Goal: Information Seeking & Learning: Learn about a topic

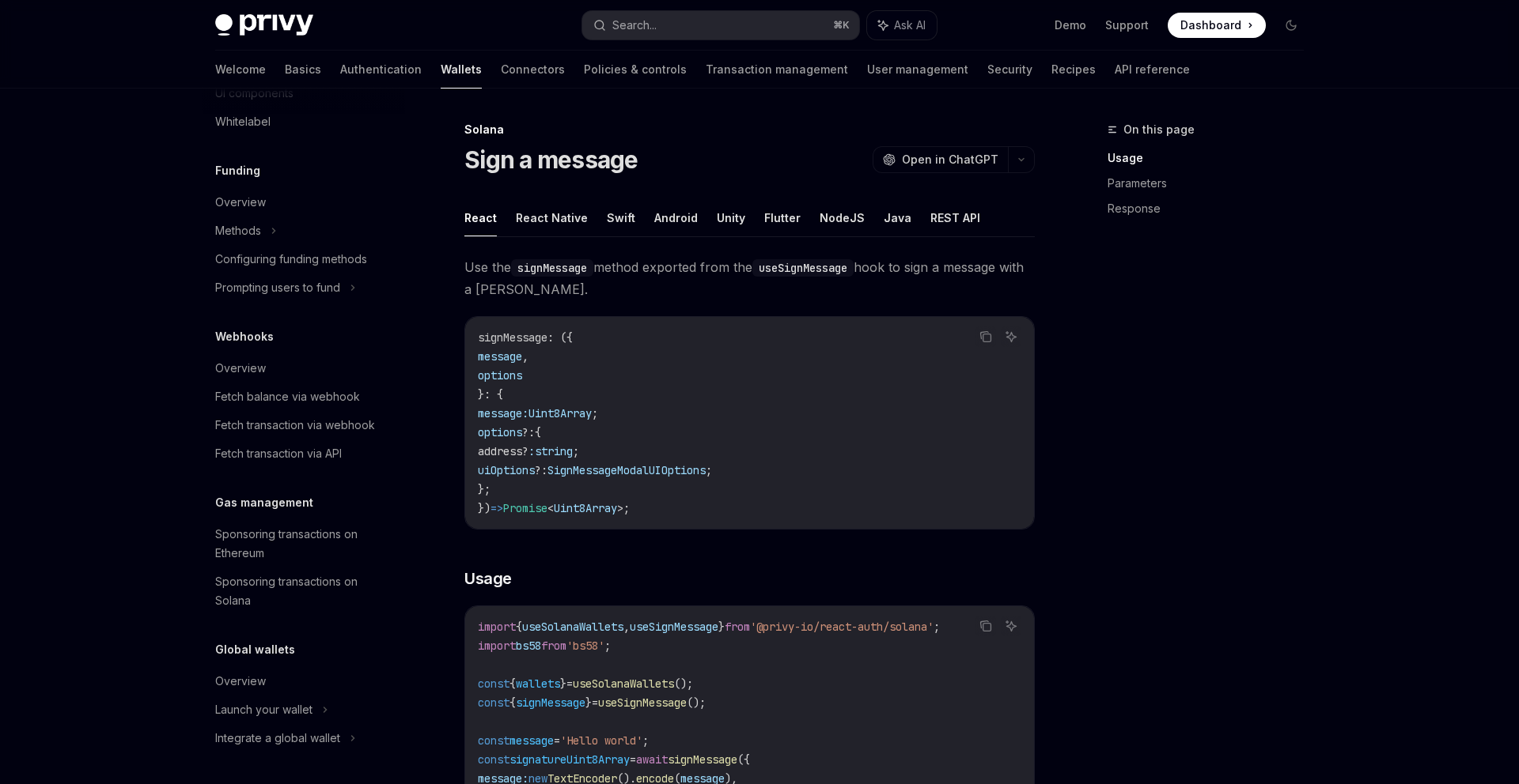
scroll to position [808, 0]
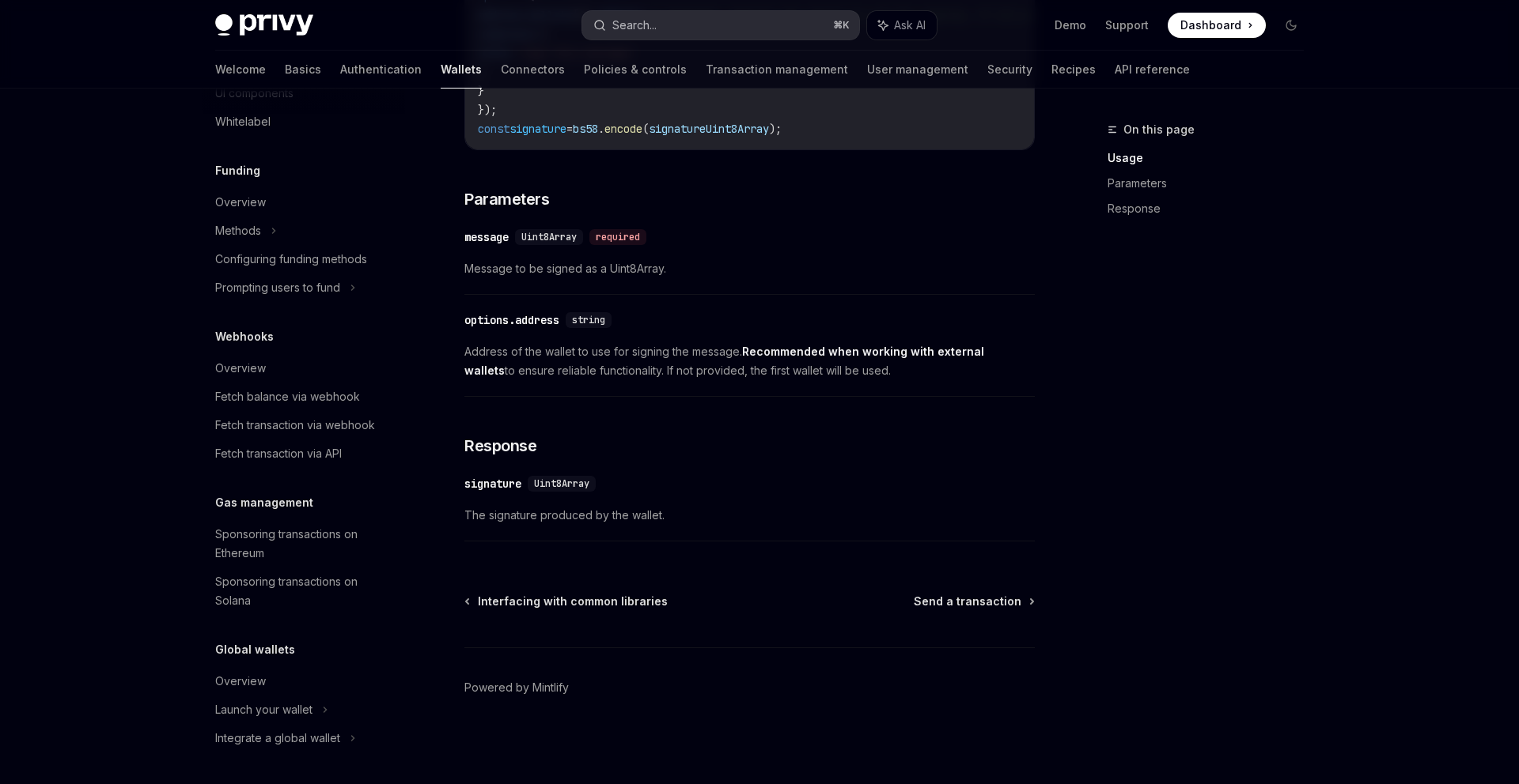
click at [626, 19] on div "Search..." at bounding box center [634, 25] width 45 height 19
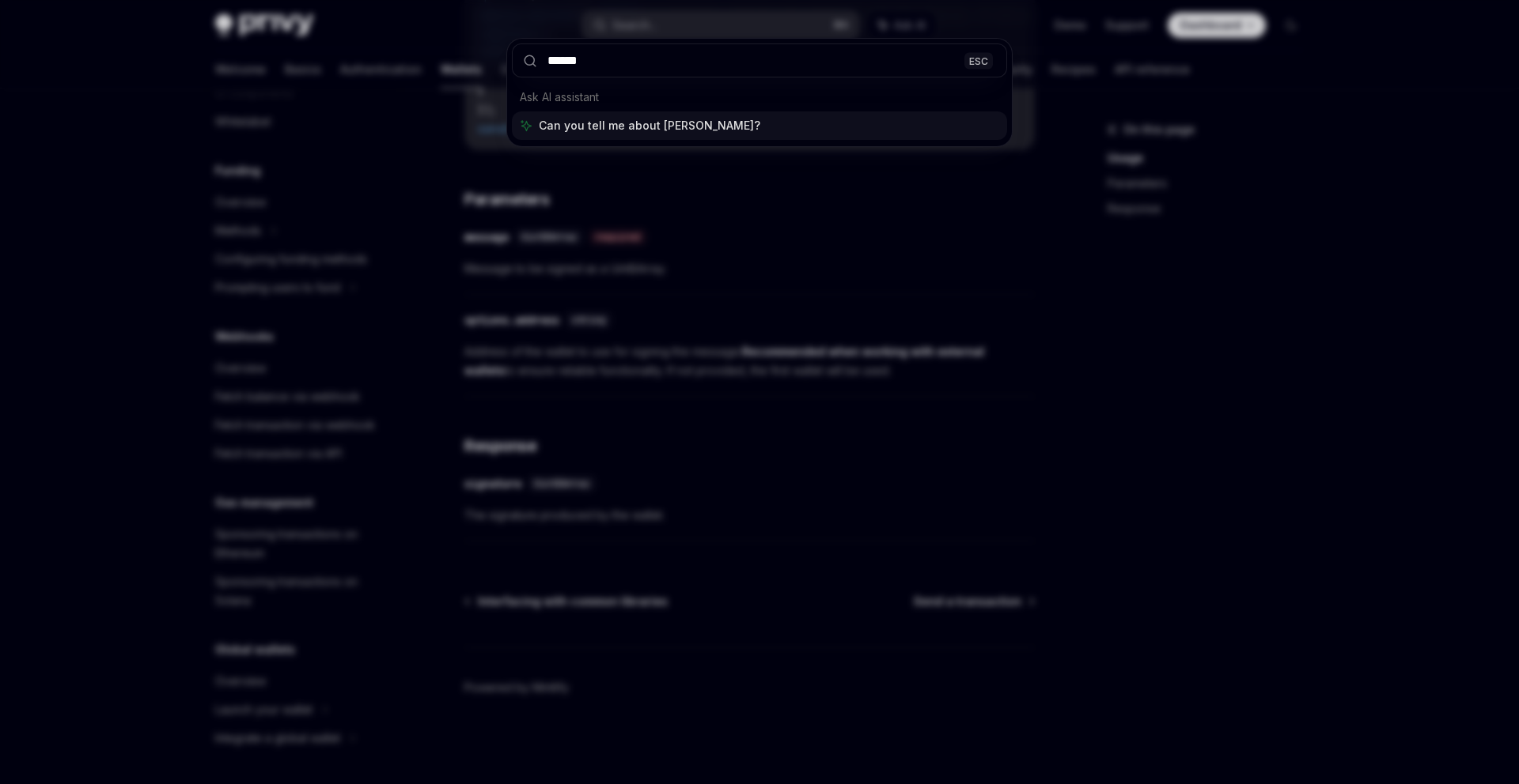
type input "*******"
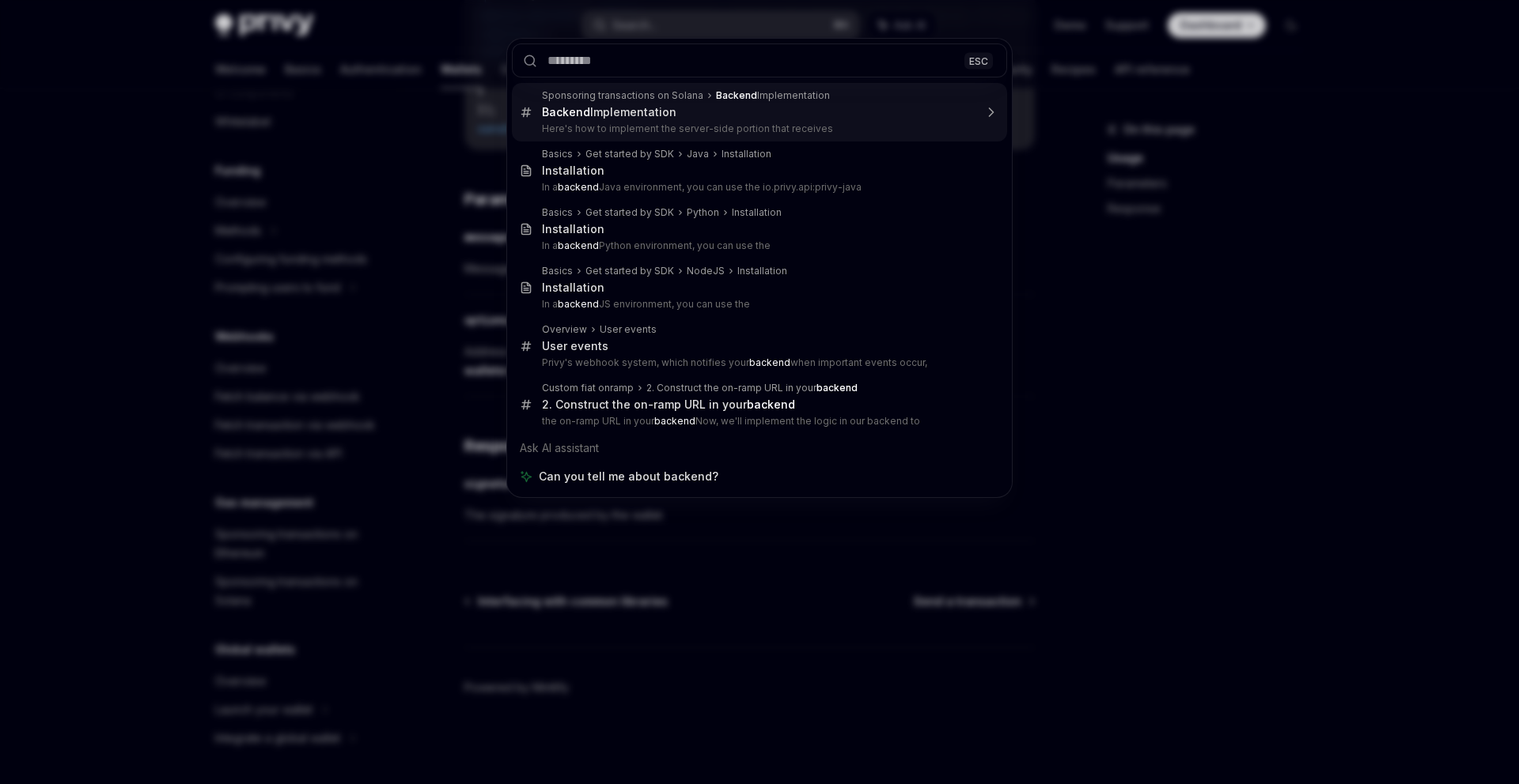
scroll to position [2608, 0]
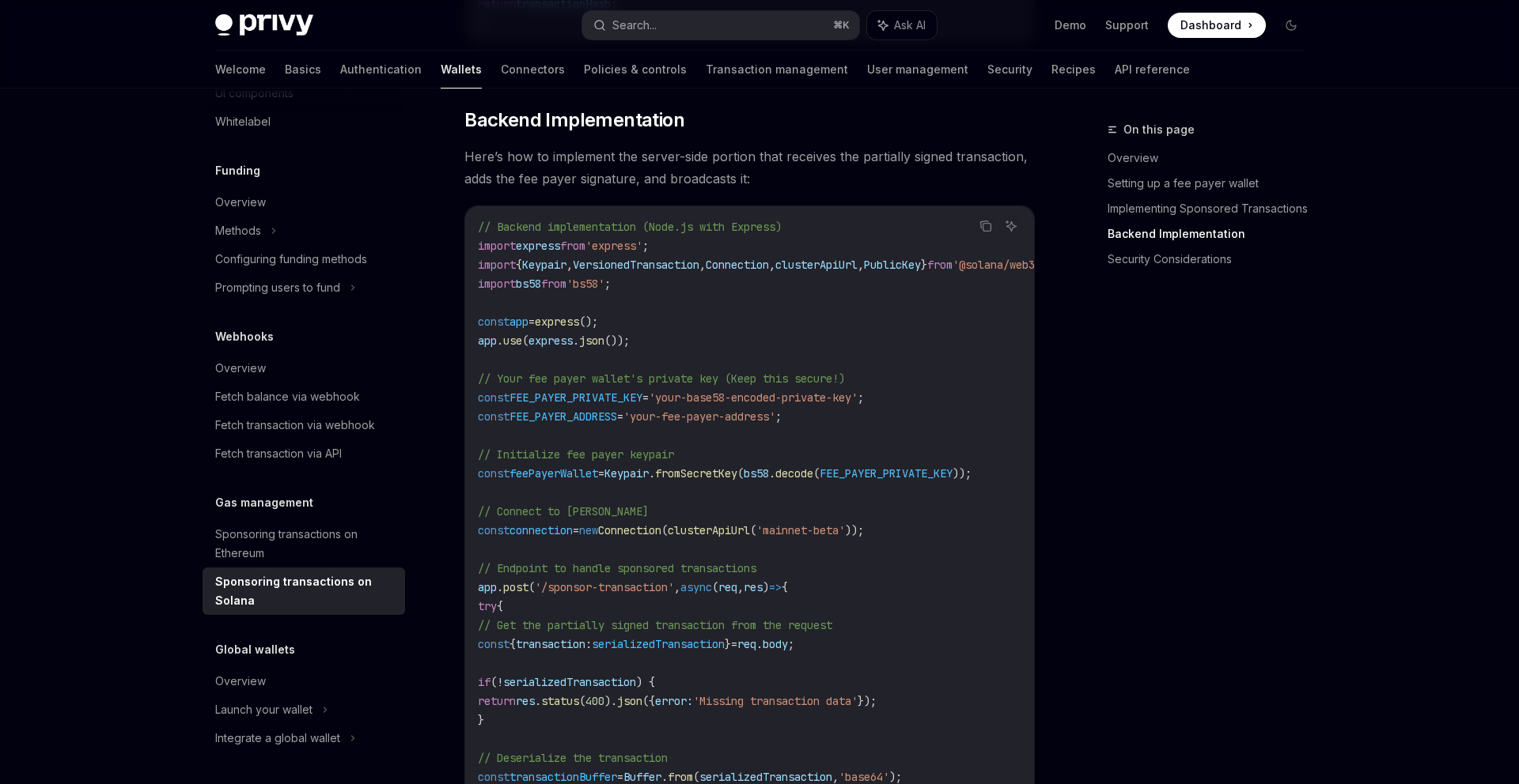
click at [666, 189] on span "Here’s how to implement the server-side portion that receives the partially sig…" at bounding box center [750, 167] width 571 height 44
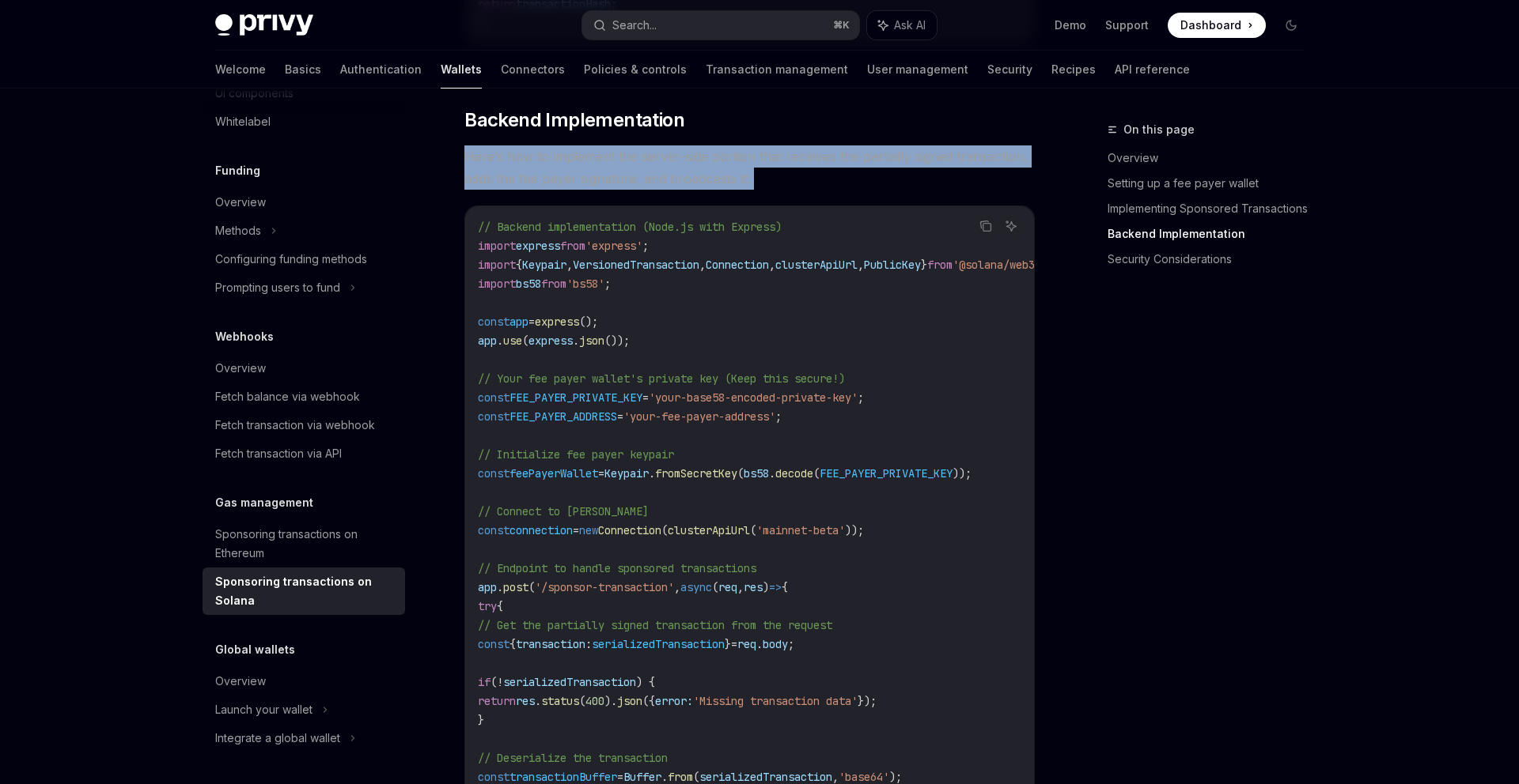
click at [666, 189] on span "Here’s how to implement the server-side portion that receives the partially sig…" at bounding box center [750, 167] width 571 height 44
click at [725, 156] on div "**********" at bounding box center [750, 30] width 571 height 4876
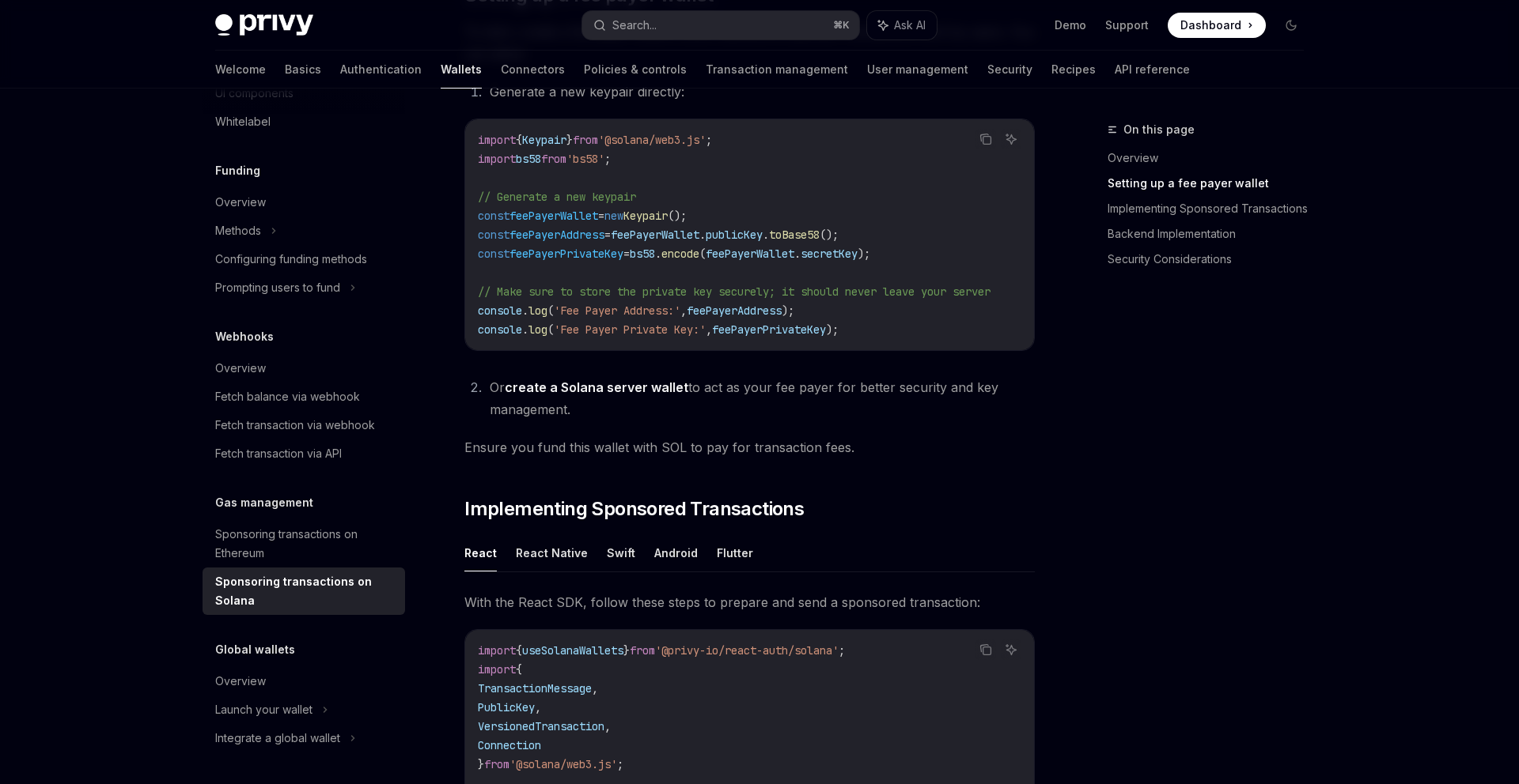
scroll to position [0, 0]
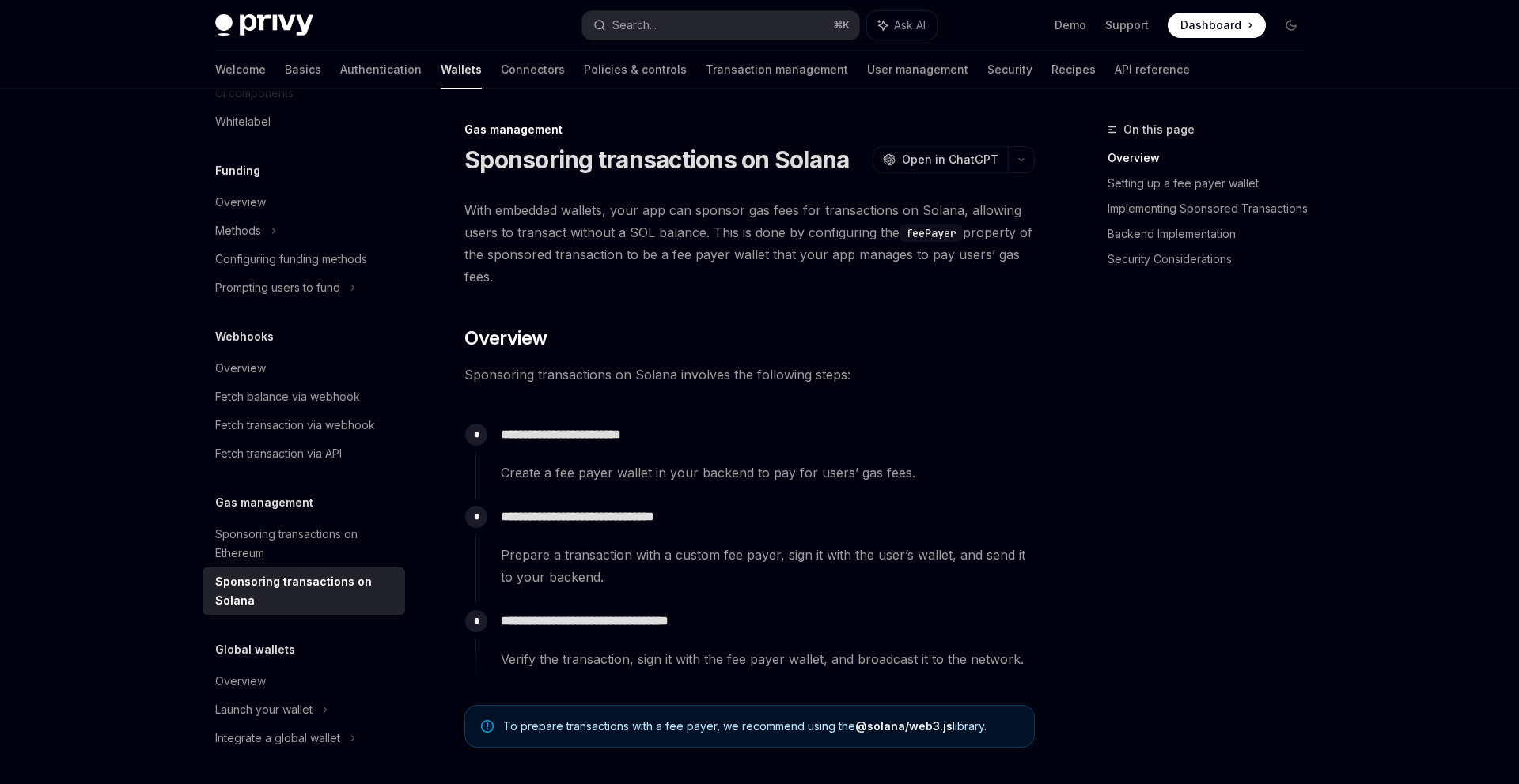
click at [720, 243] on span "With embedded wallets, your app can sponsor gas fees for transactions on Solana…" at bounding box center [750, 244] width 571 height 89
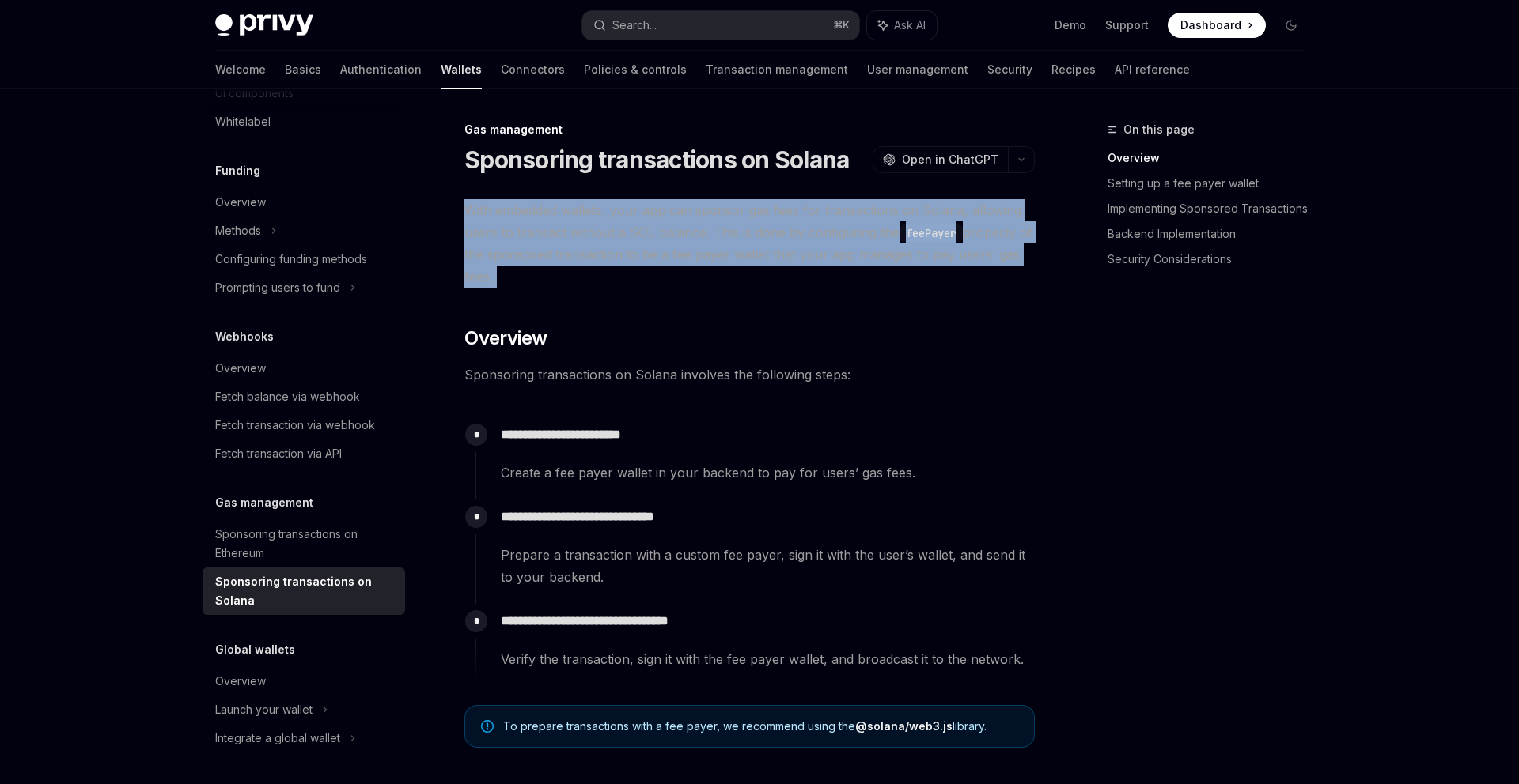
click at [720, 243] on span "With embedded wallets, your app can sponsor gas fees for transactions on Solana…" at bounding box center [750, 244] width 571 height 89
click at [755, 243] on span "With embedded wallets, your app can sponsor gas fees for transactions on Solana…" at bounding box center [750, 244] width 571 height 89
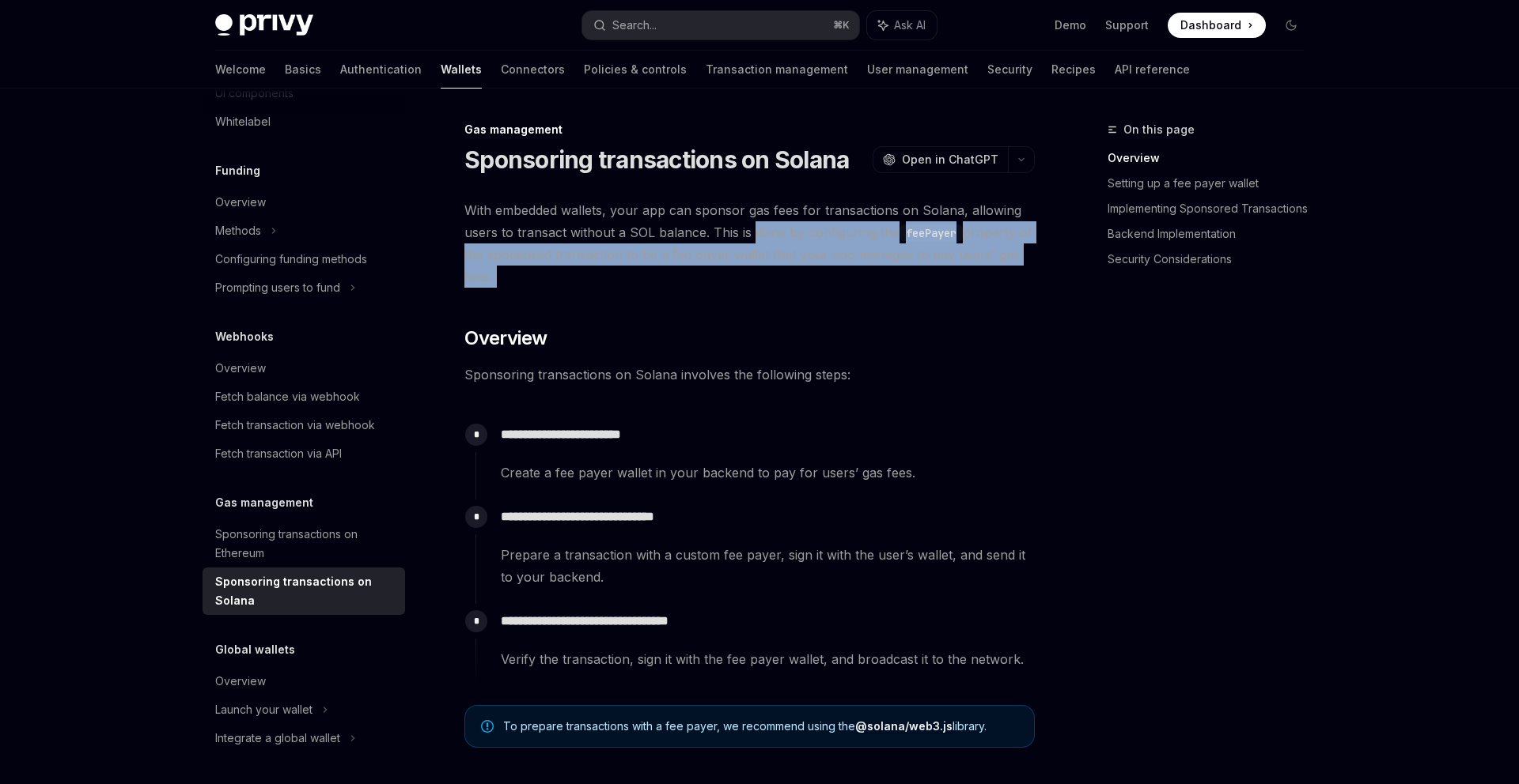
drag, startPoint x: 755, startPoint y: 243, endPoint x: 754, endPoint y: 281, distance: 38.0
click at [754, 281] on span "With embedded wallets, your app can sponsor gas fees for transactions on Solana…" at bounding box center [750, 244] width 571 height 89
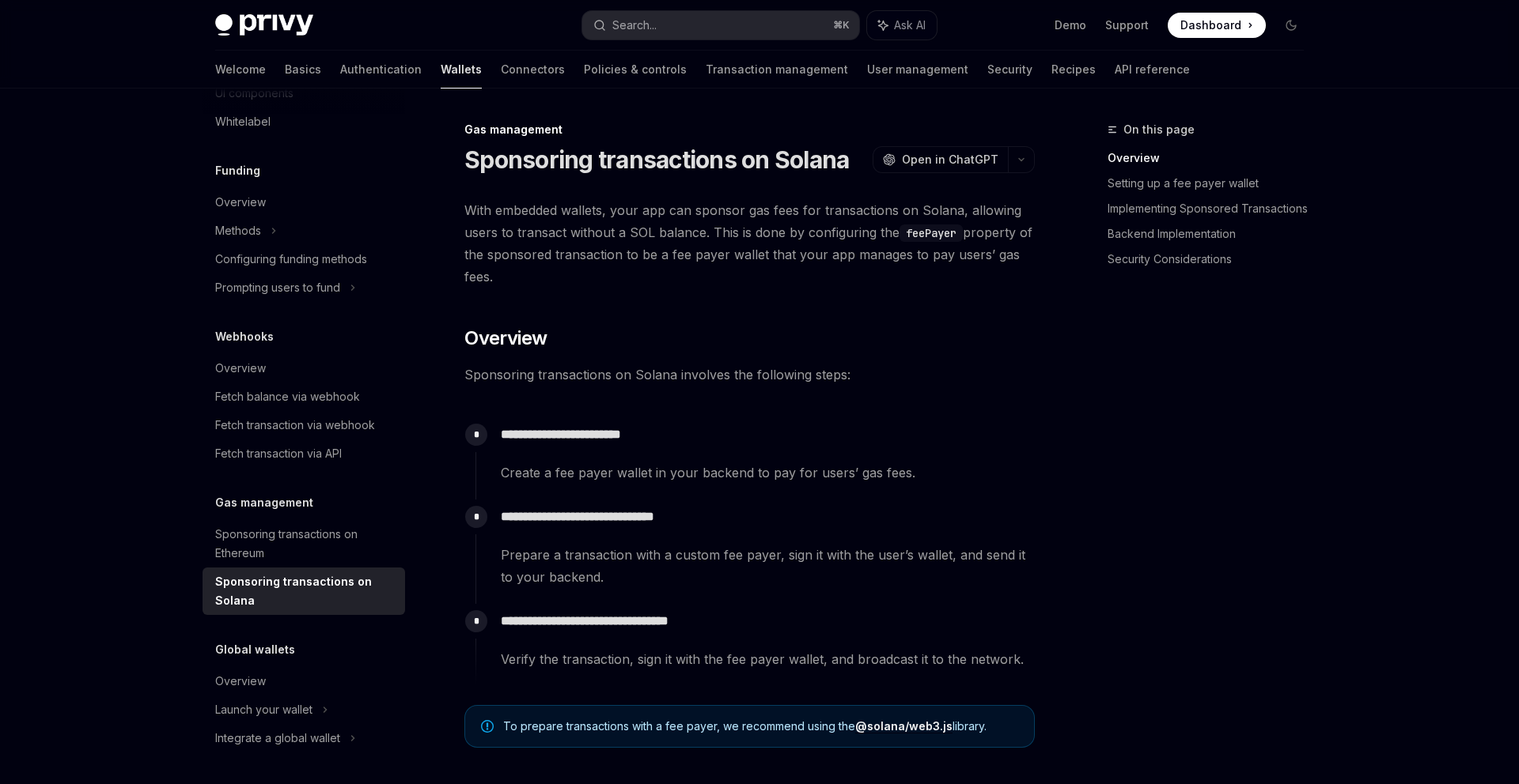
click at [754, 281] on span "With embedded wallets, your app can sponsor gas fees for transactions on Solana…" at bounding box center [750, 244] width 571 height 89
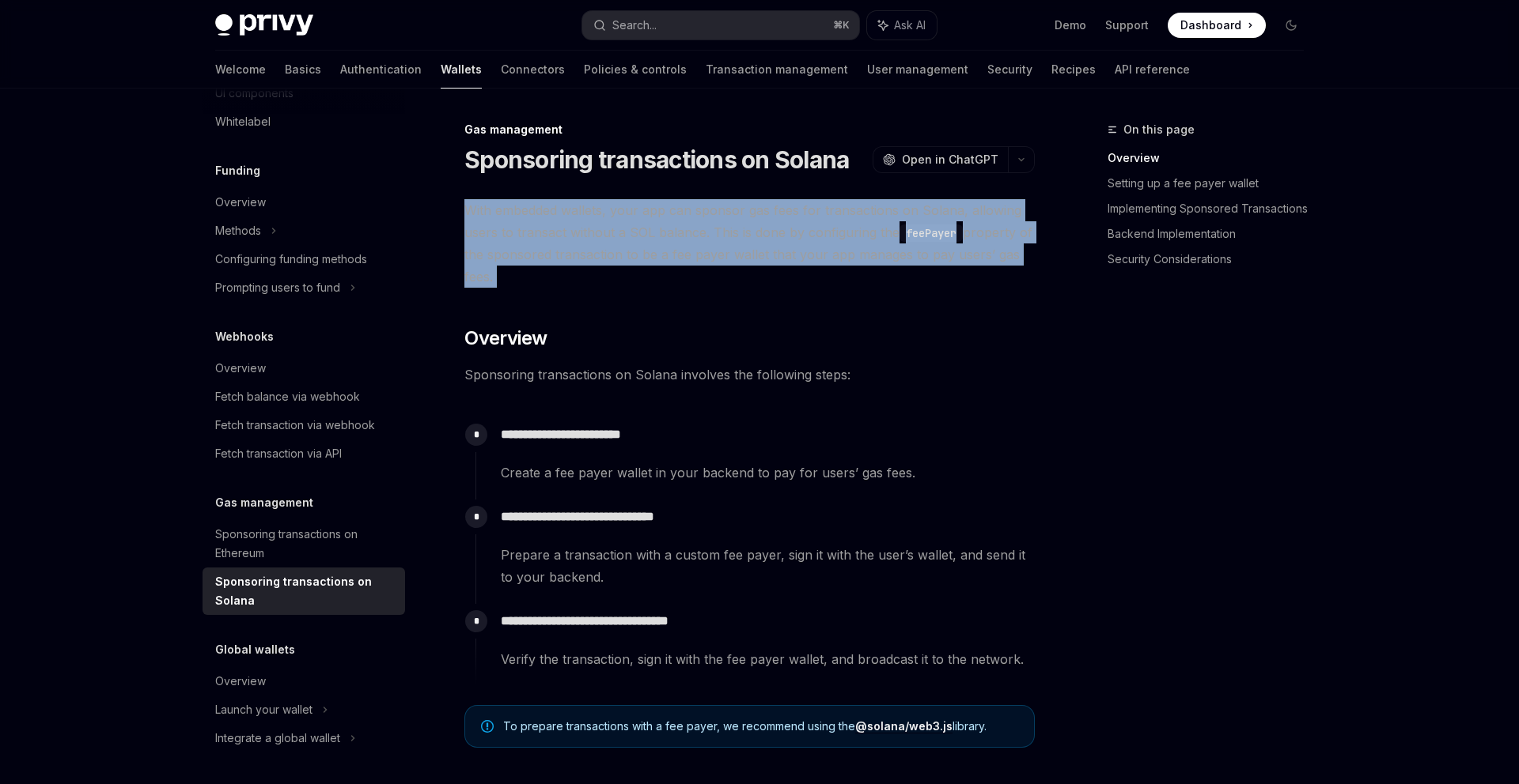
click at [754, 281] on span "With embedded wallets, your app can sponsor gas fees for transactions on Solana…" at bounding box center [750, 244] width 571 height 89
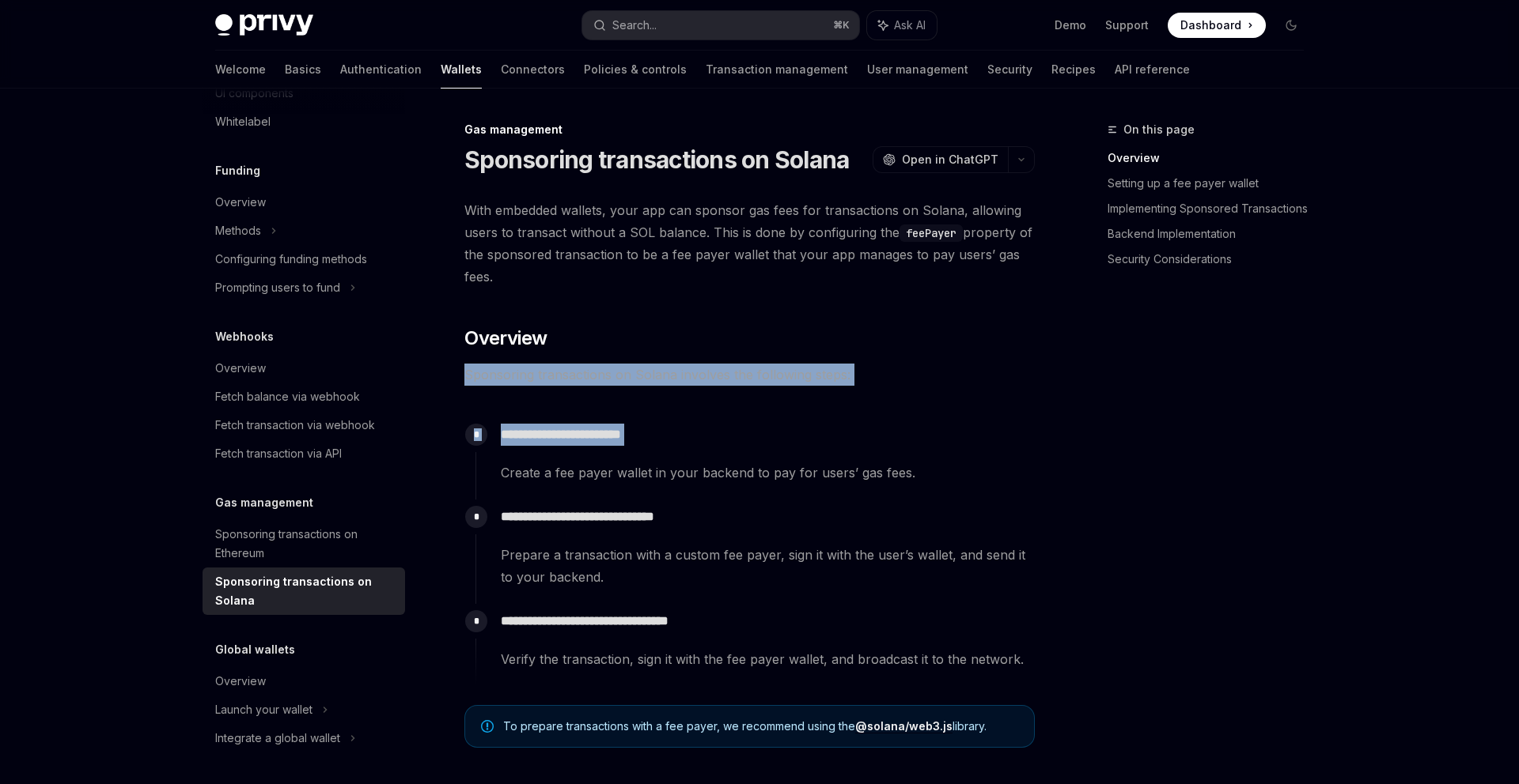
drag, startPoint x: 736, startPoint y: 332, endPoint x: 737, endPoint y: 473, distance: 141.0
click at [737, 473] on span "Create a fee payer wallet in your backend to pay for users’ gas fees." at bounding box center [766, 473] width 533 height 22
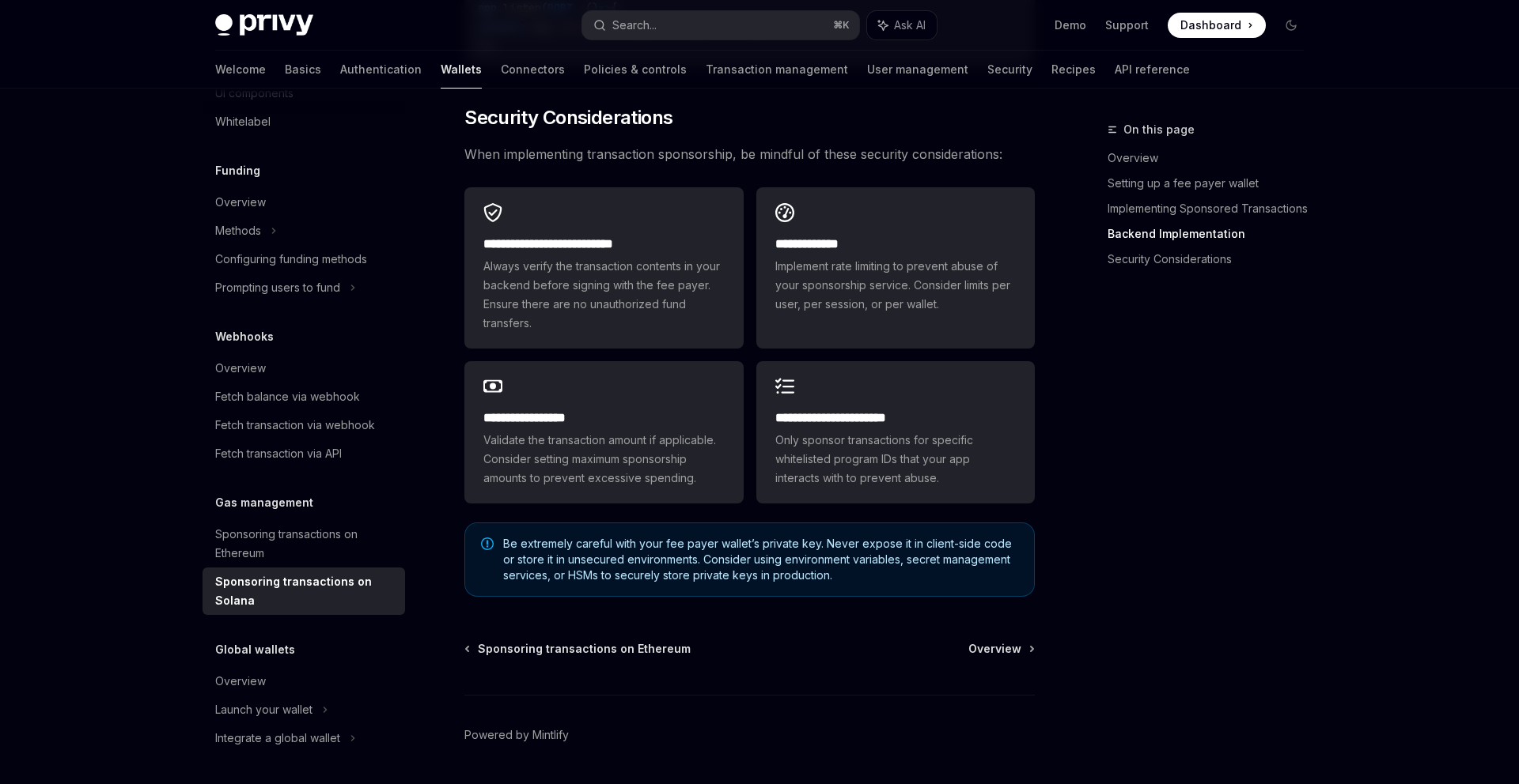
scroll to position [4545, 0]
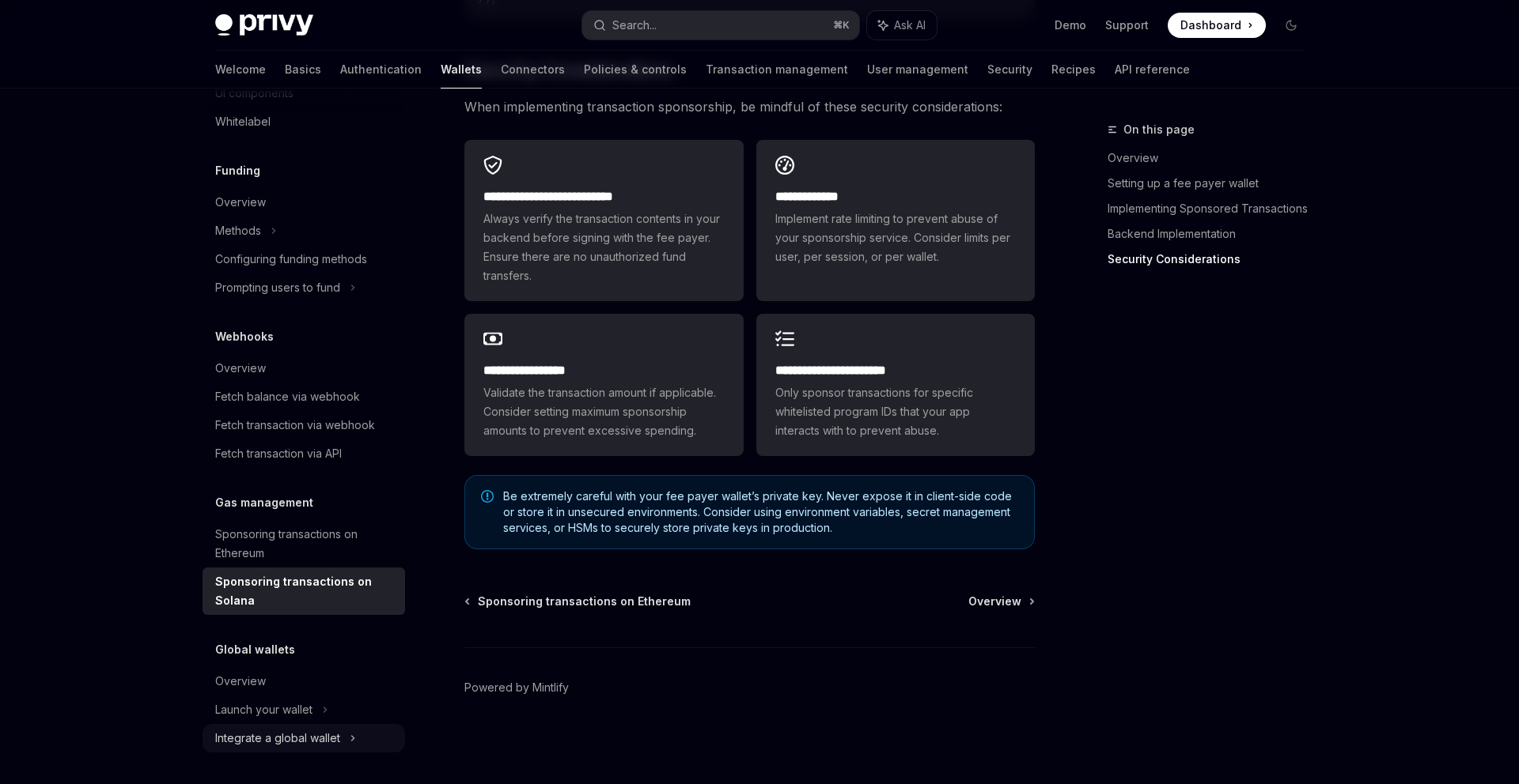
click at [331, 742] on div "Integrate a global wallet" at bounding box center [278, 738] width 125 height 19
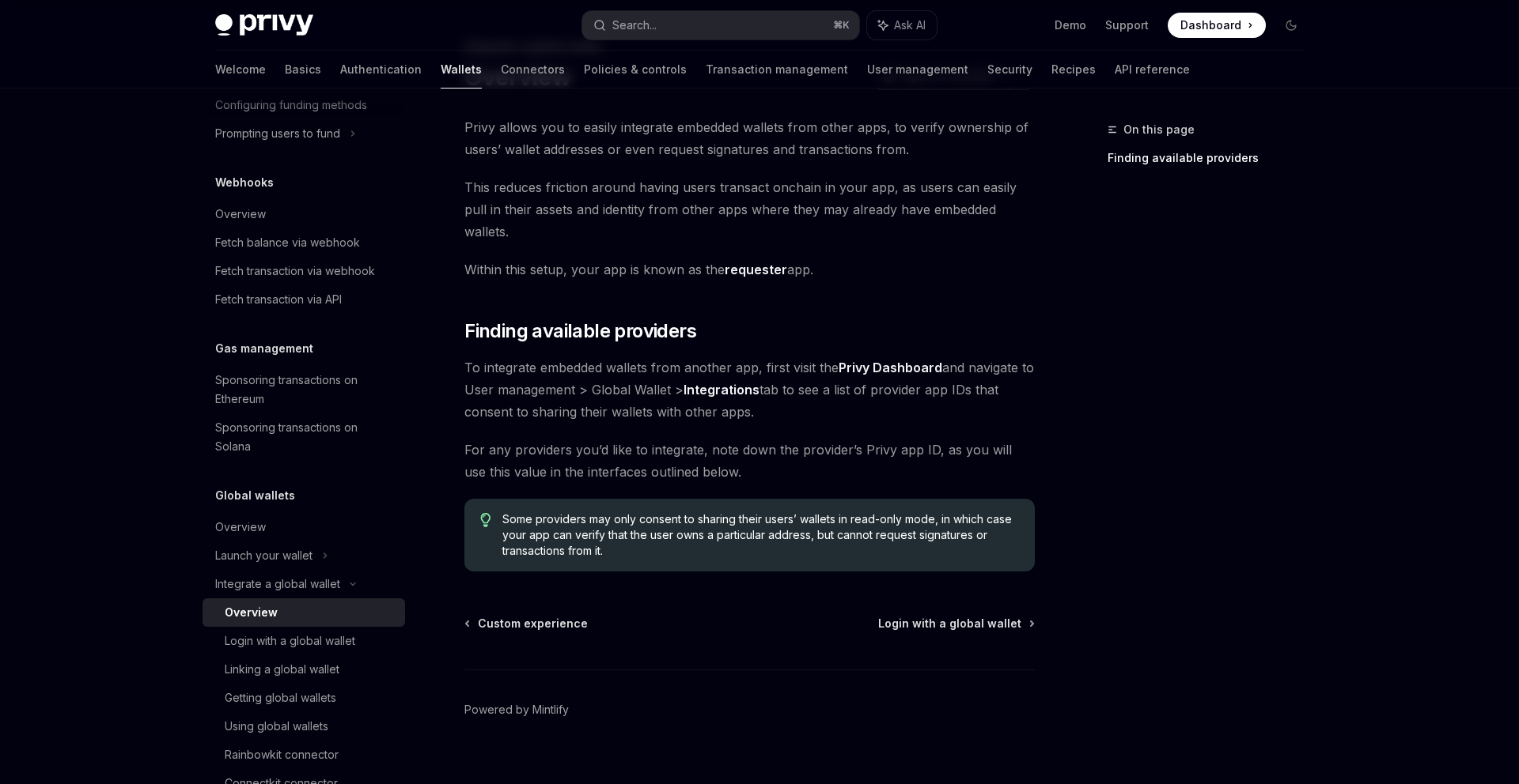
scroll to position [944, 0]
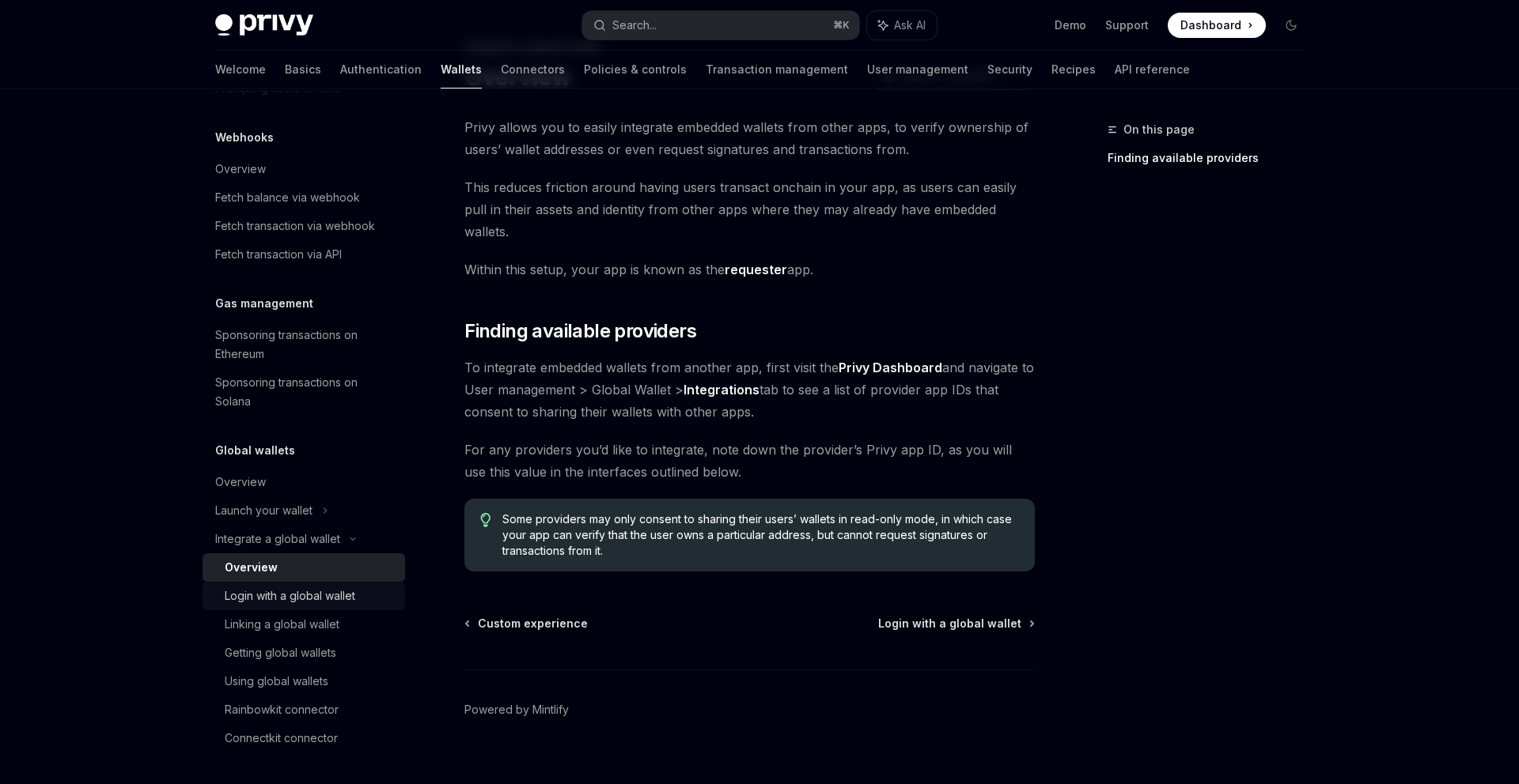
click at [344, 607] on link "Login with a global wallet" at bounding box center [304, 596] width 203 height 29
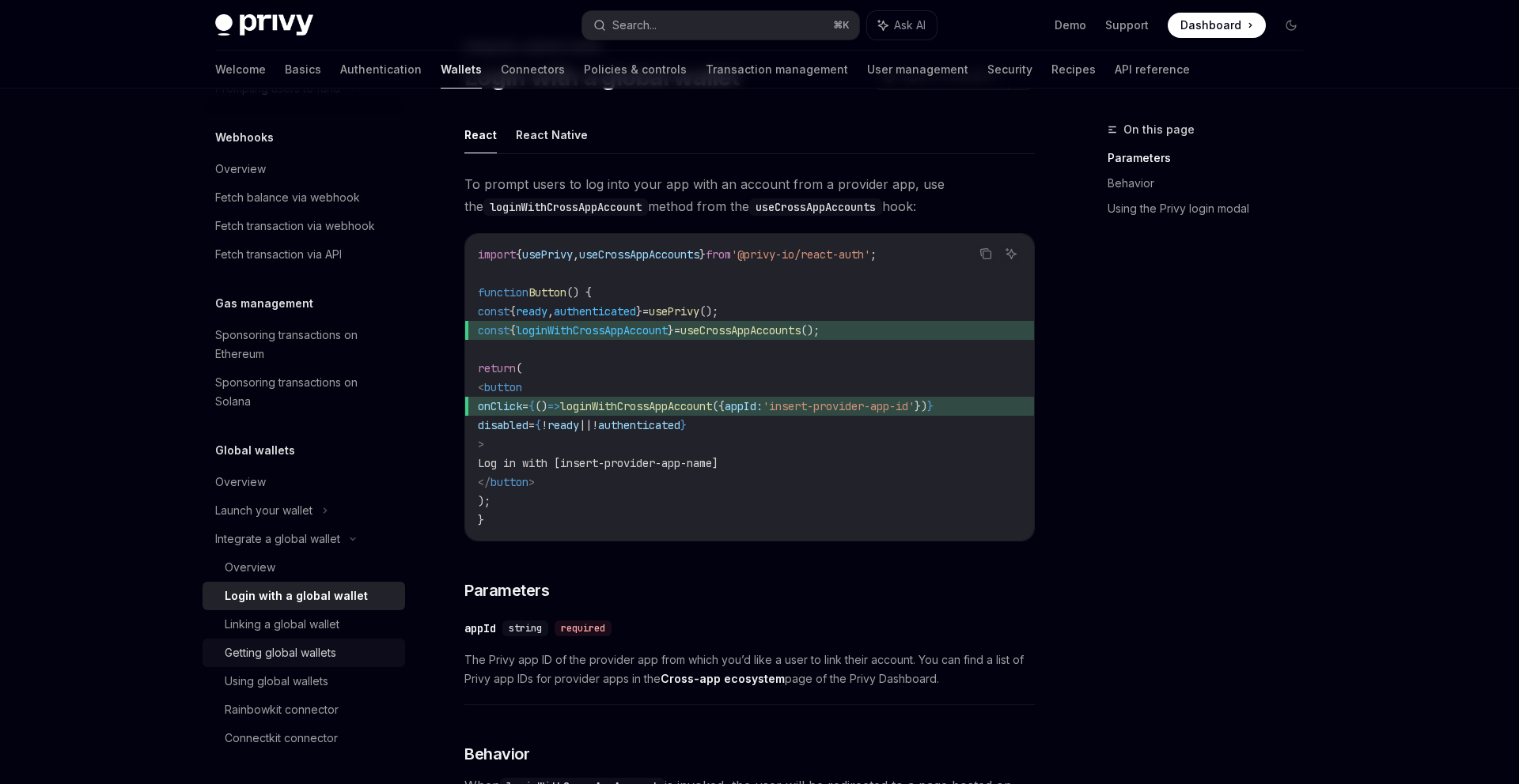
click at [337, 639] on link "Getting global wallets" at bounding box center [304, 653] width 203 height 29
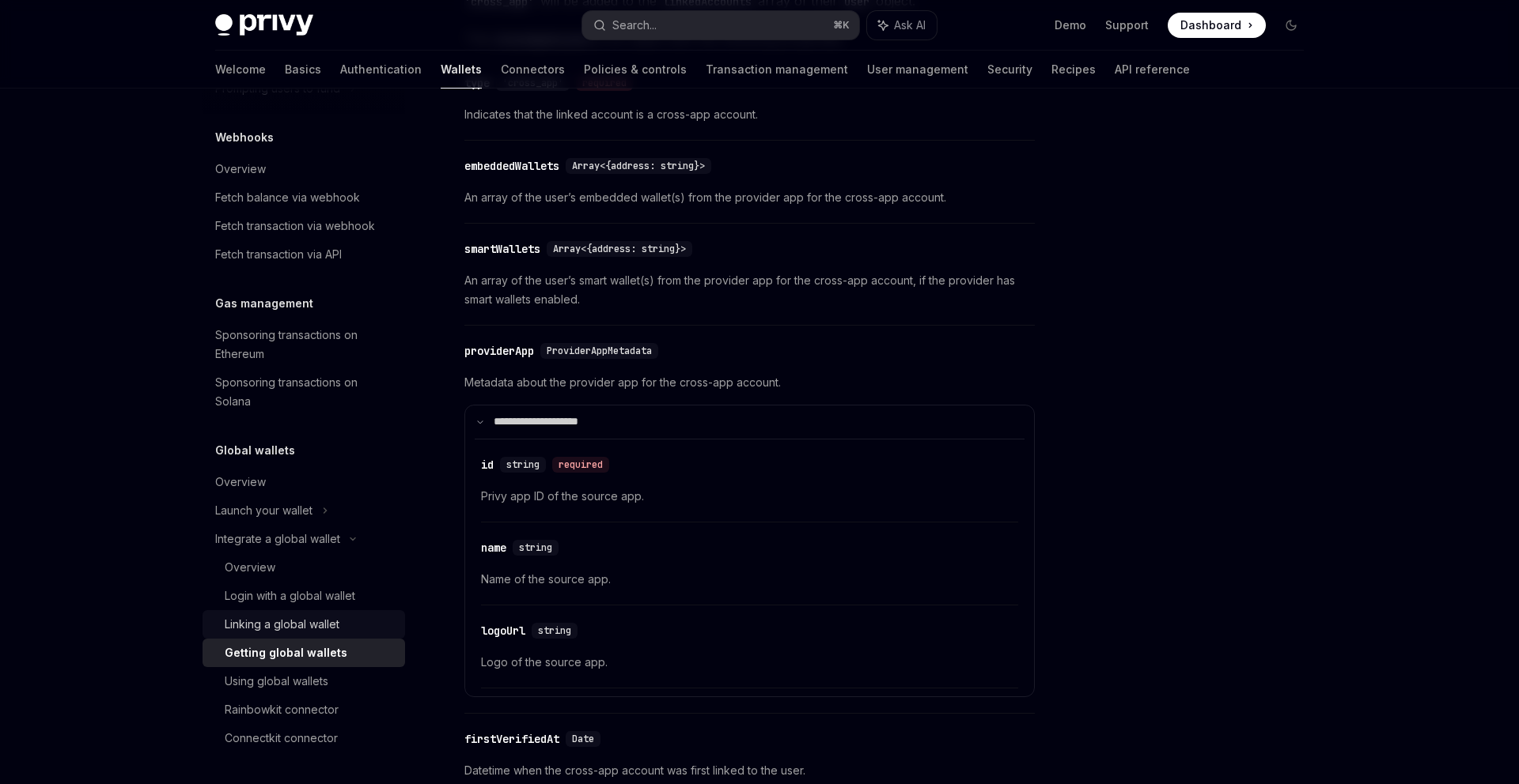
scroll to position [544, 0]
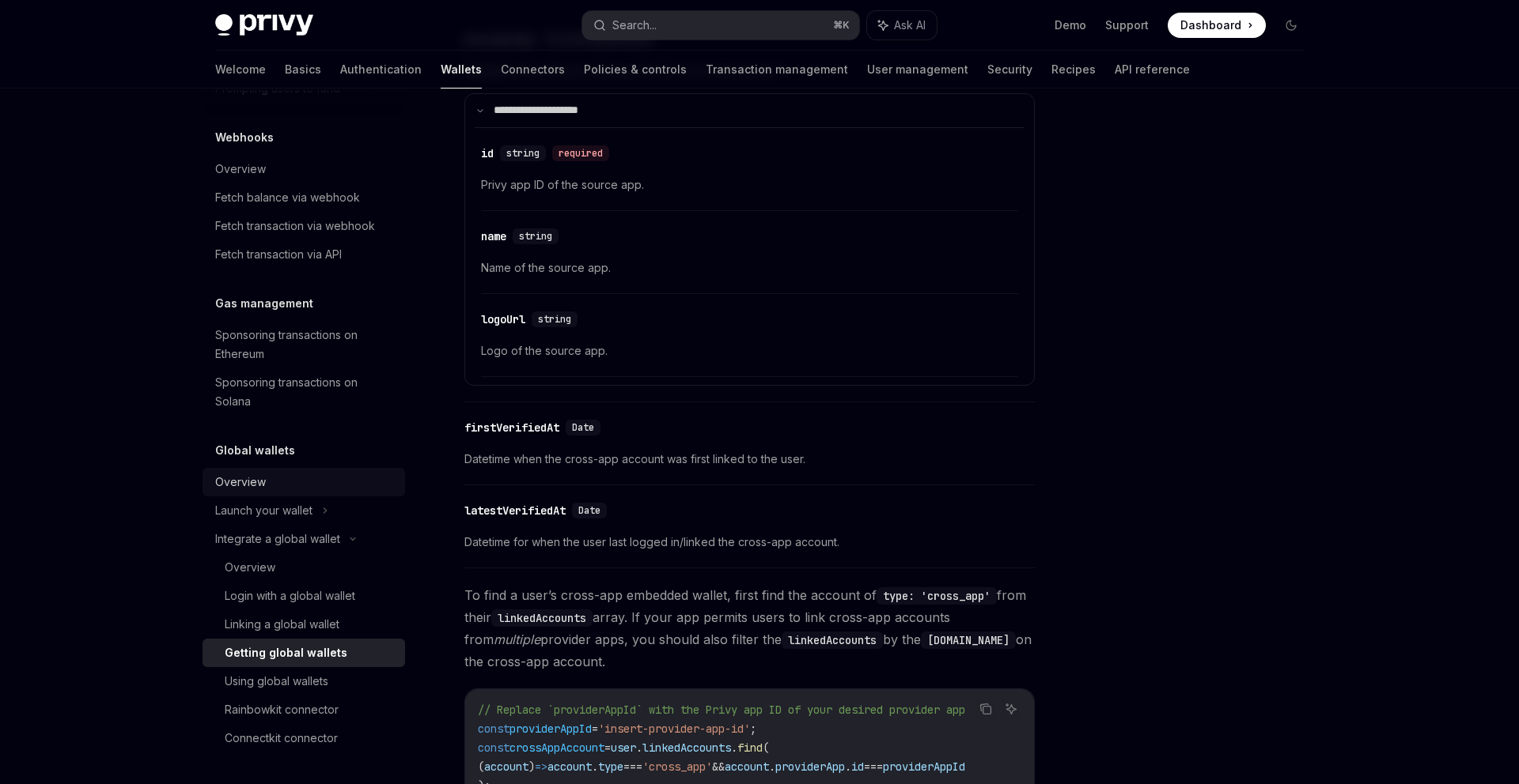
click at [339, 495] on link "Overview" at bounding box center [304, 482] width 203 height 29
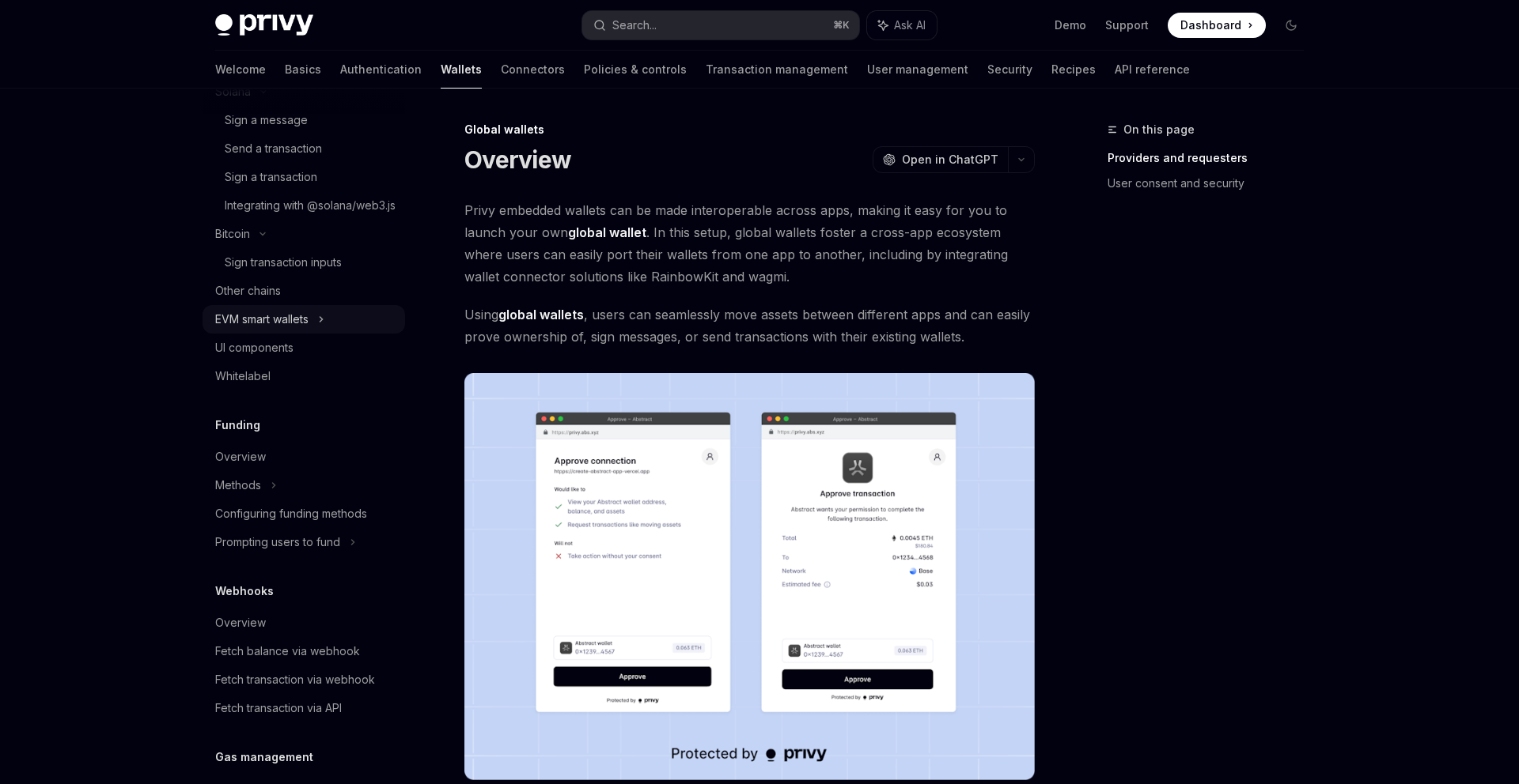
scroll to position [445, 0]
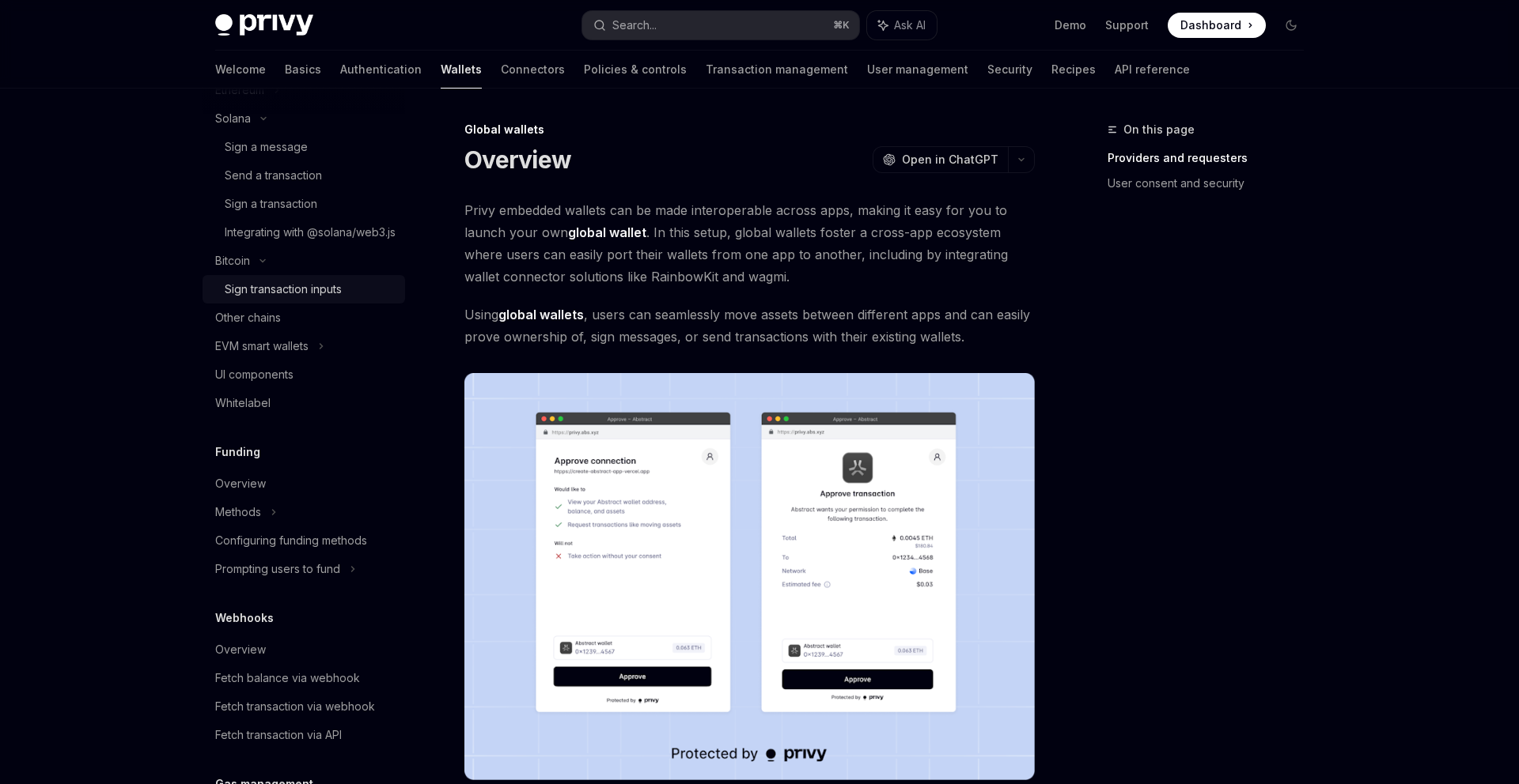
click at [347, 295] on link "Sign transaction inputs" at bounding box center [304, 289] width 203 height 29
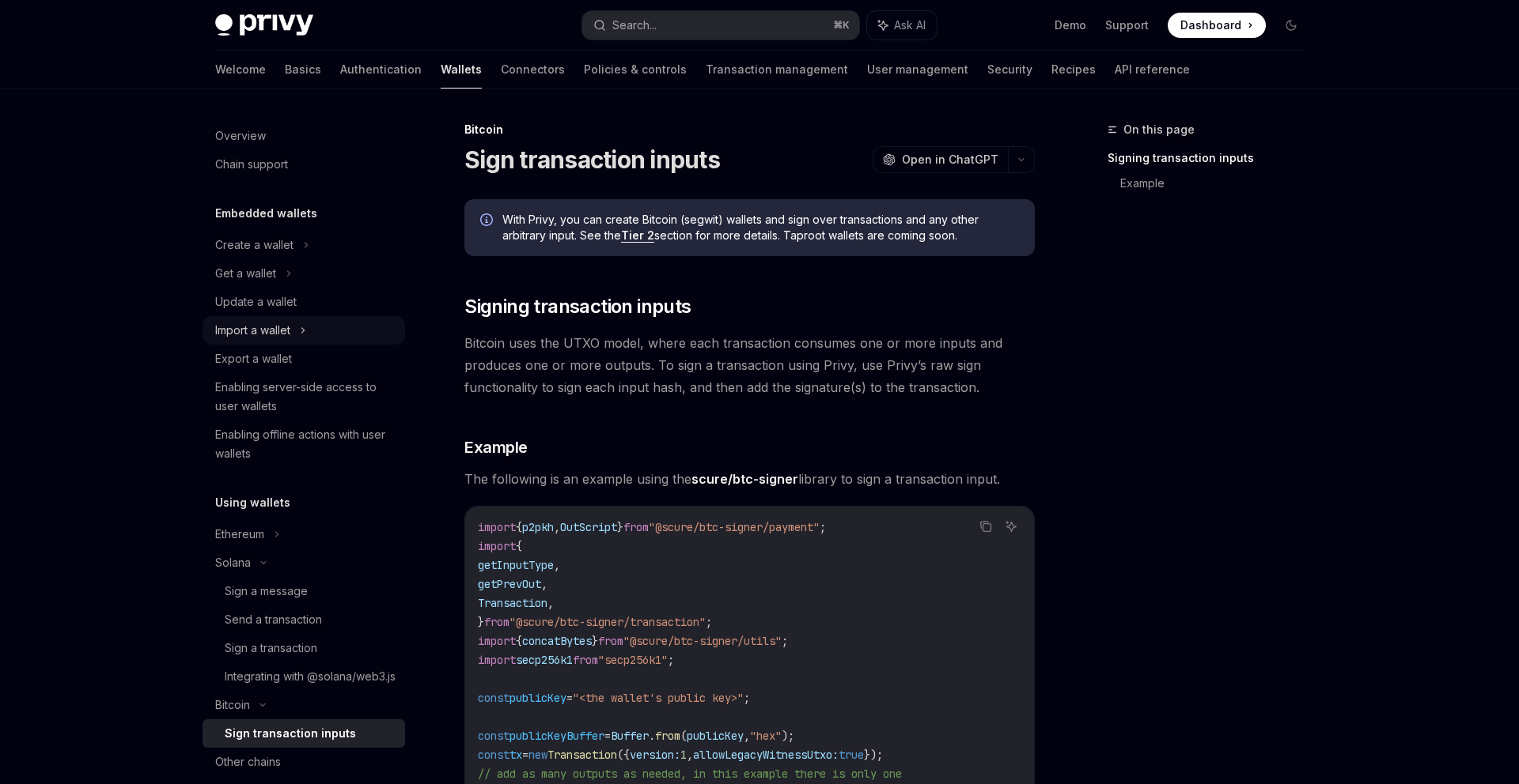
click at [326, 337] on div "Import a wallet" at bounding box center [304, 330] width 203 height 29
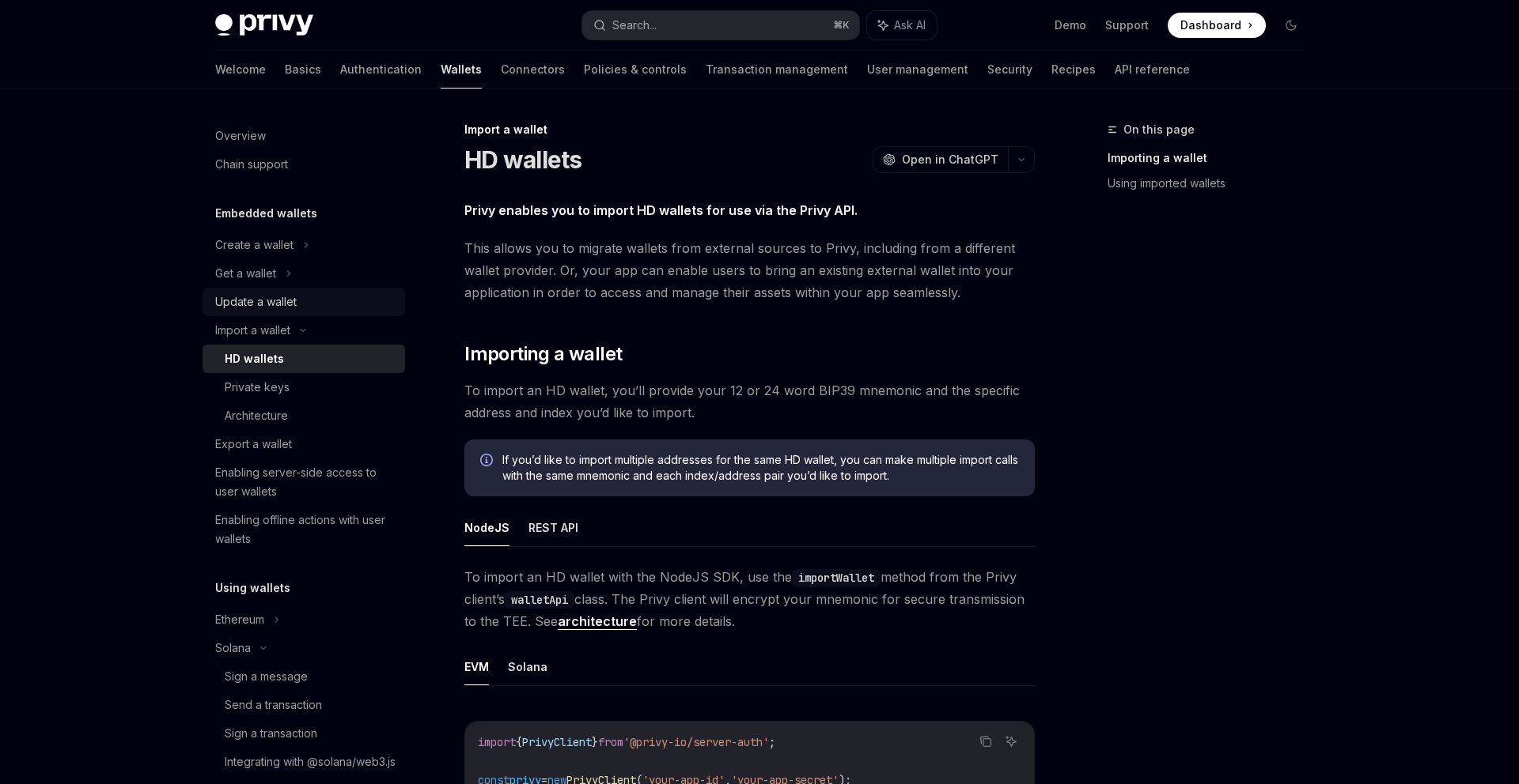
click at [334, 311] on link "Update a wallet" at bounding box center [304, 302] width 203 height 29
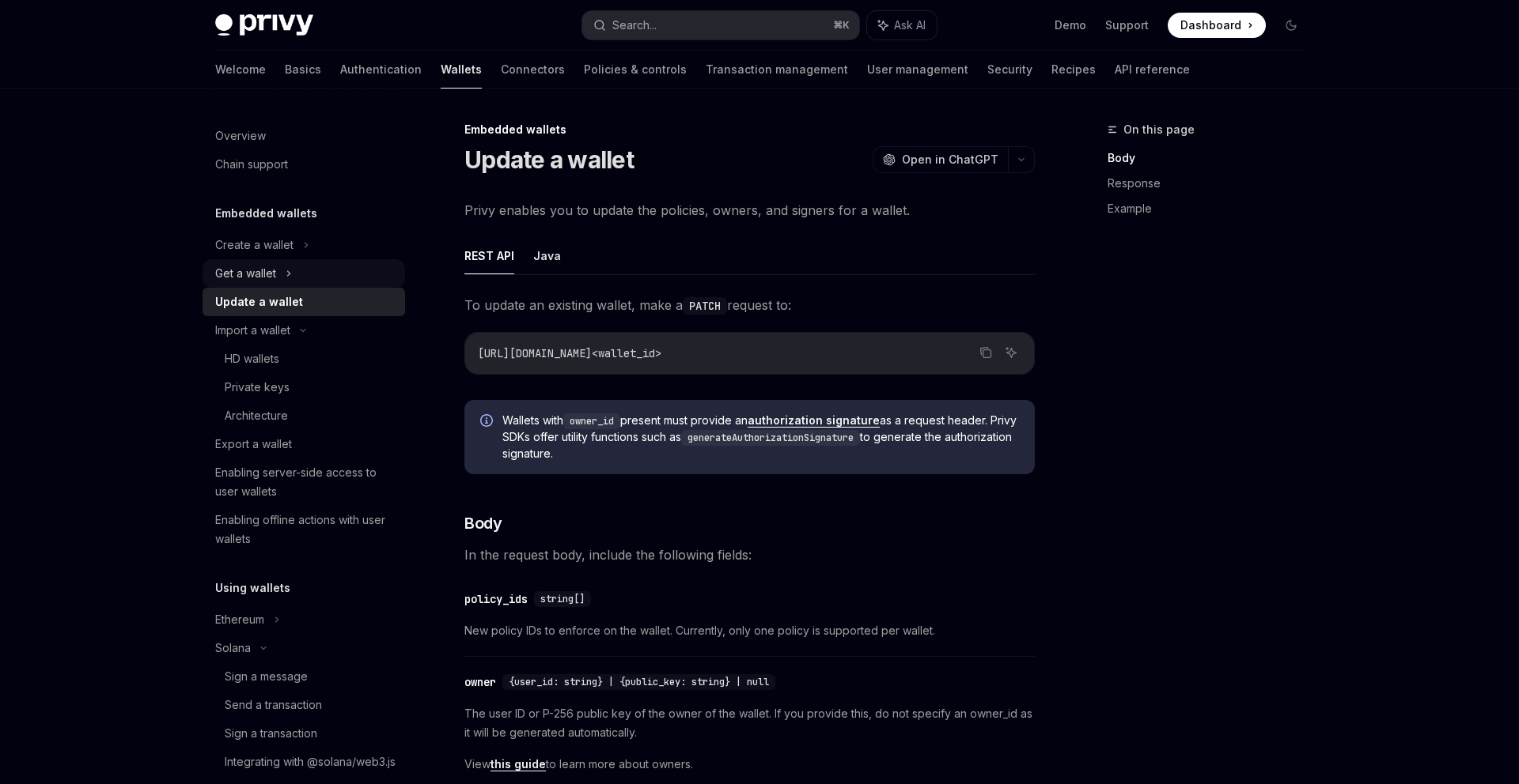
click at [344, 282] on div "Get a wallet" at bounding box center [304, 273] width 203 height 29
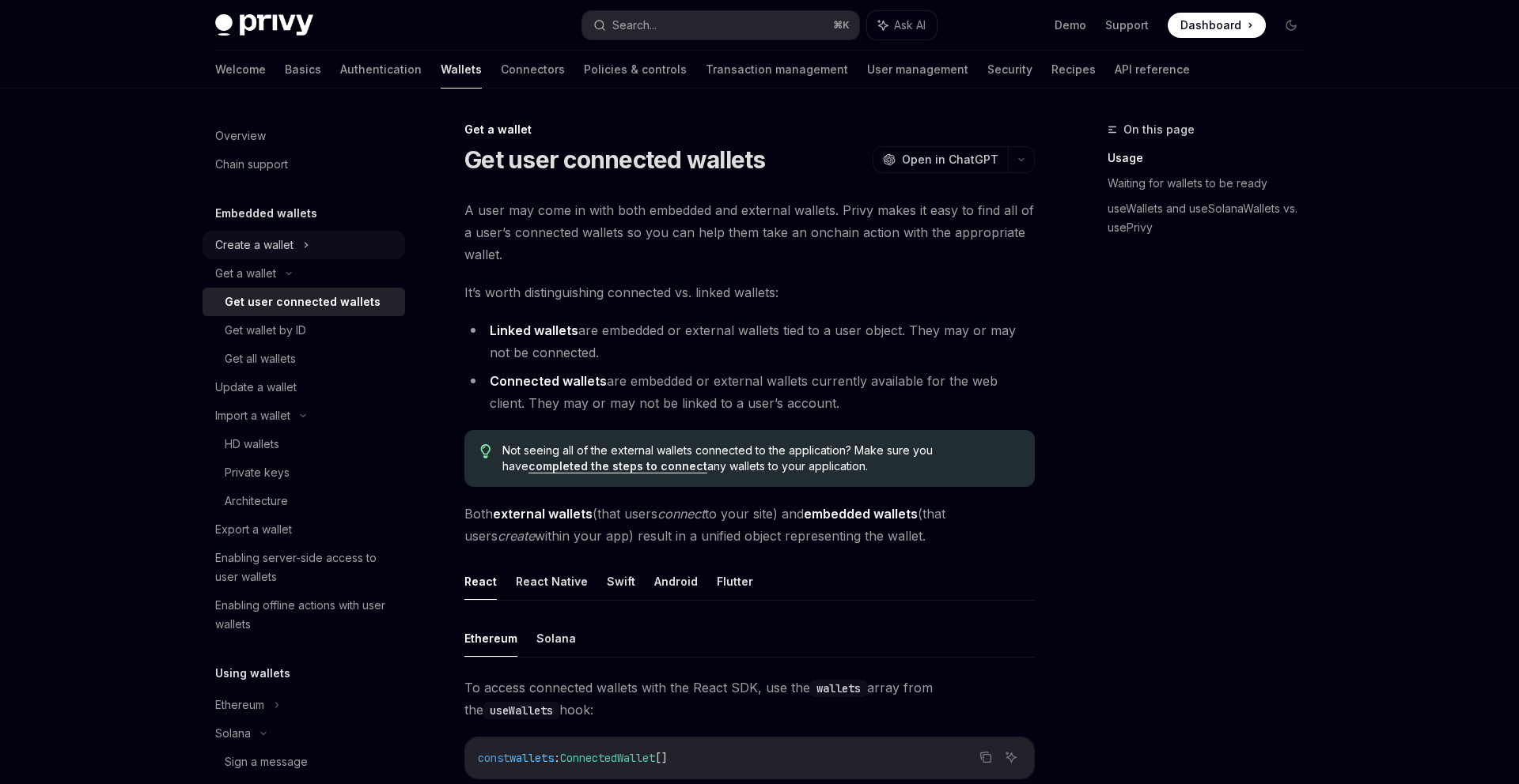
click at [354, 252] on div "Create a wallet" at bounding box center [304, 245] width 203 height 29
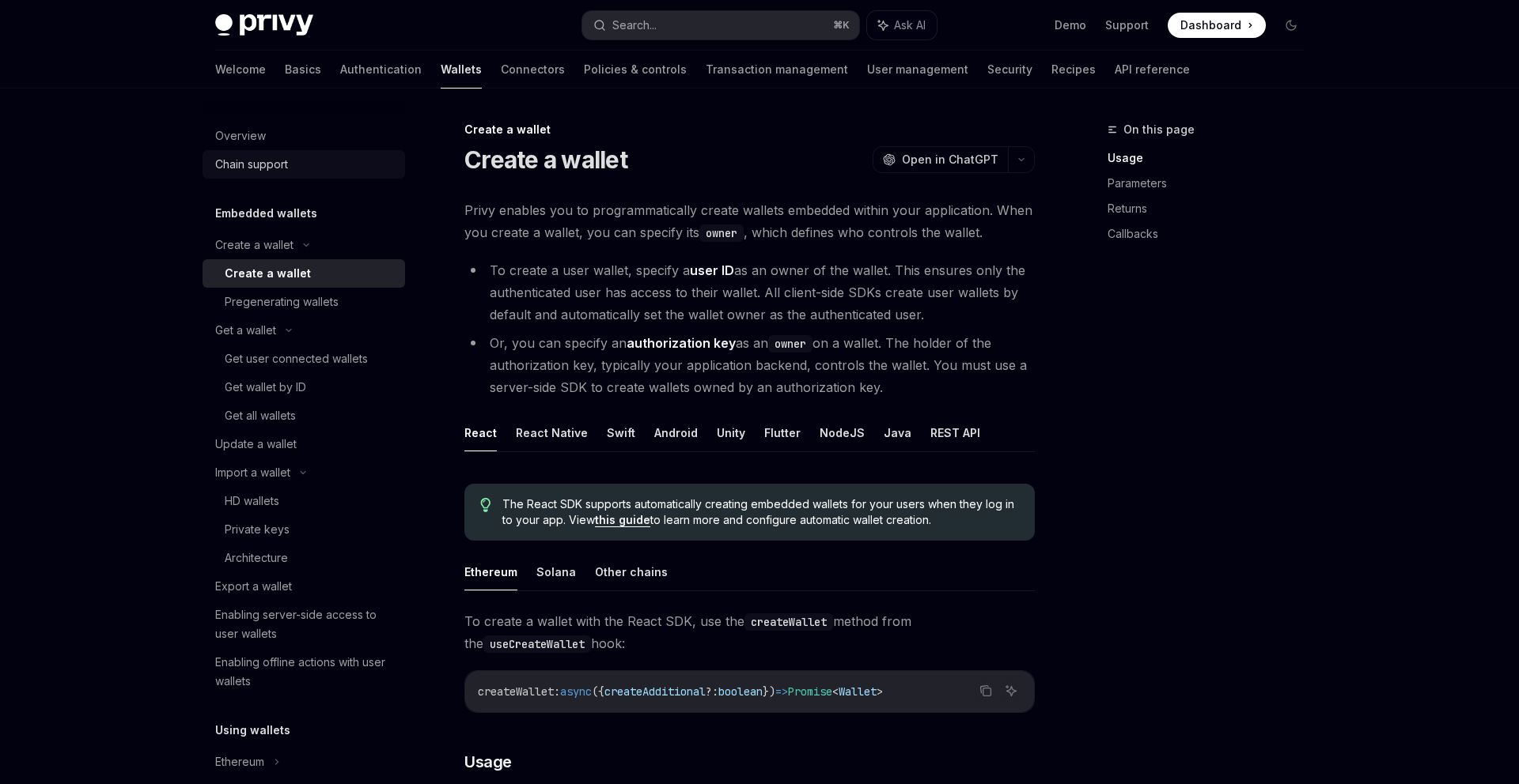
click at [353, 175] on link "Chain support" at bounding box center [304, 164] width 203 height 29
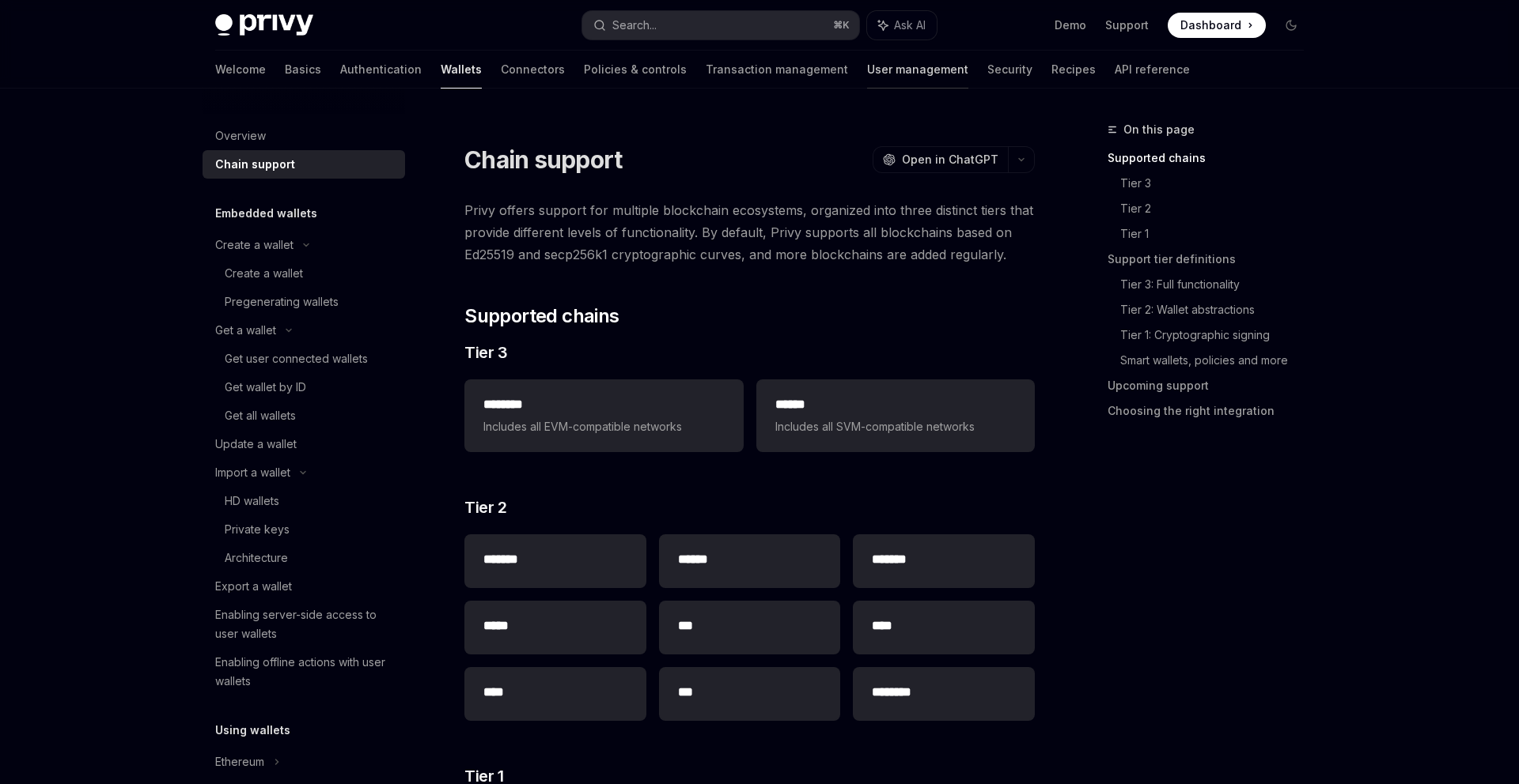
click at [867, 77] on link "User management" at bounding box center [918, 69] width 101 height 38
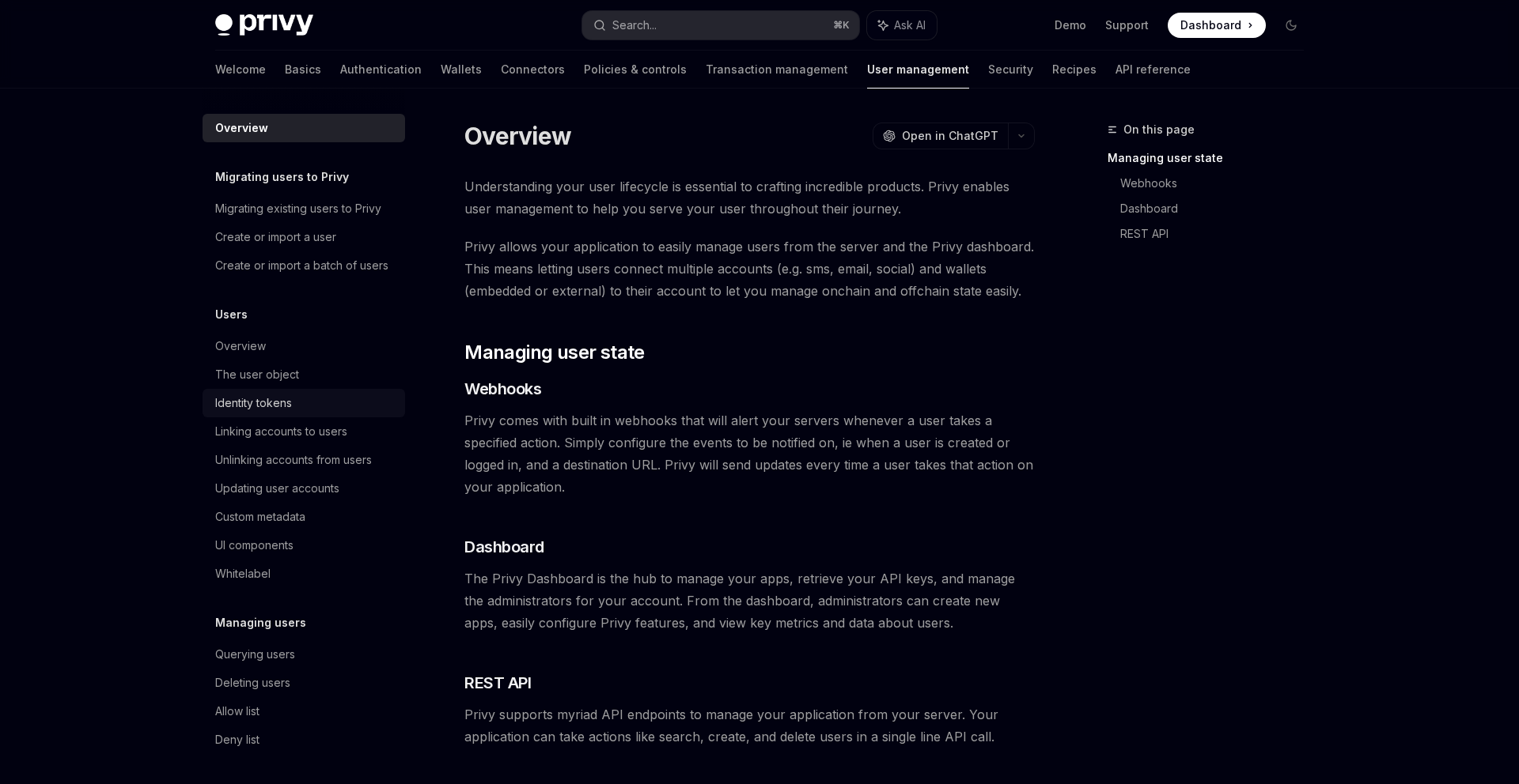
click at [345, 396] on div "Identity tokens" at bounding box center [306, 402] width 180 height 19
type textarea "*"
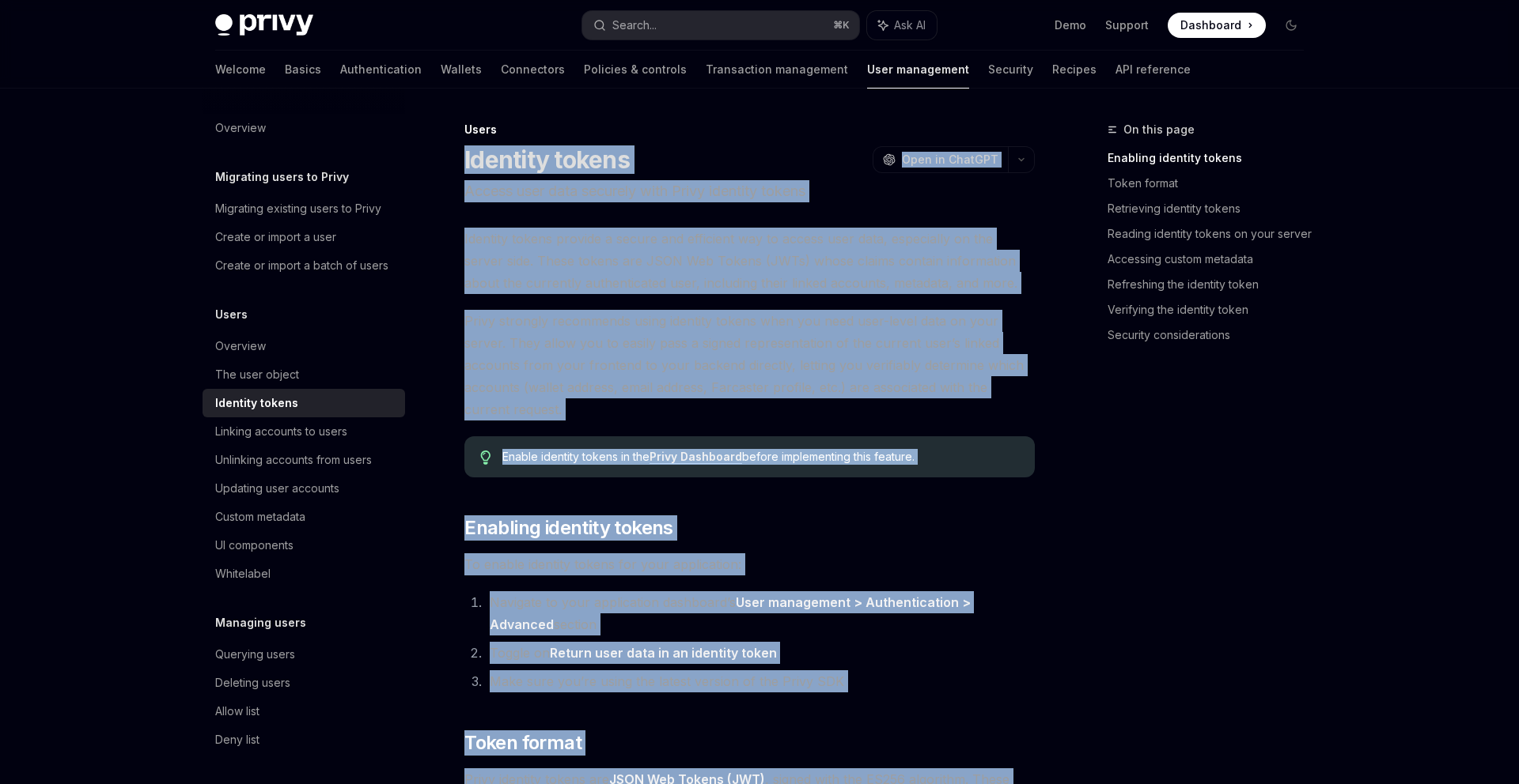
drag, startPoint x: 929, startPoint y: 560, endPoint x: 451, endPoint y: 146, distance: 632.4
click at [1025, 160] on button "button" at bounding box center [1021, 159] width 27 height 27
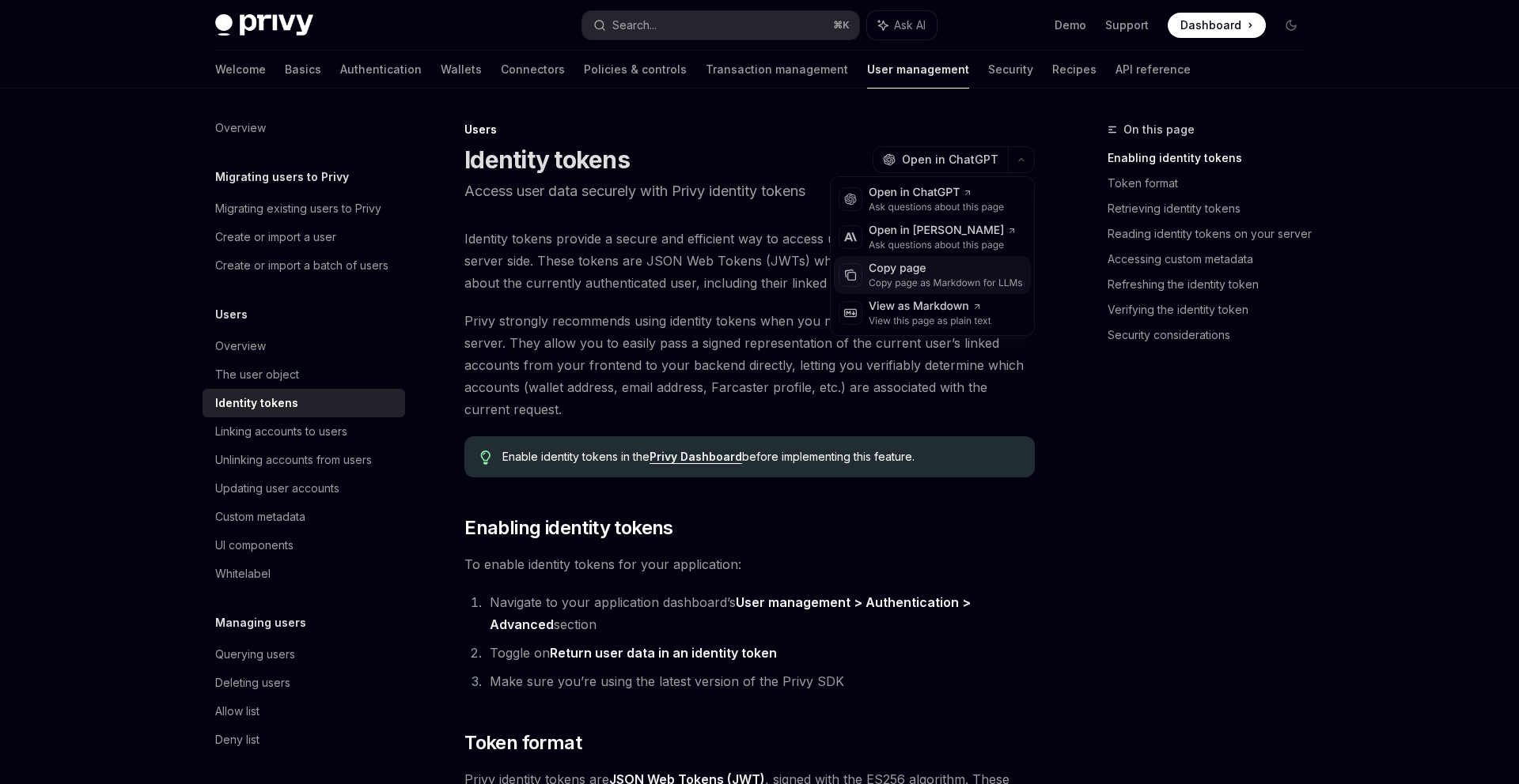
click at [963, 283] on div "Copy page as Markdown for LLMs" at bounding box center [945, 283] width 154 height 13
click at [685, 25] on button "Search... ⌘ K" at bounding box center [721, 25] width 277 height 29
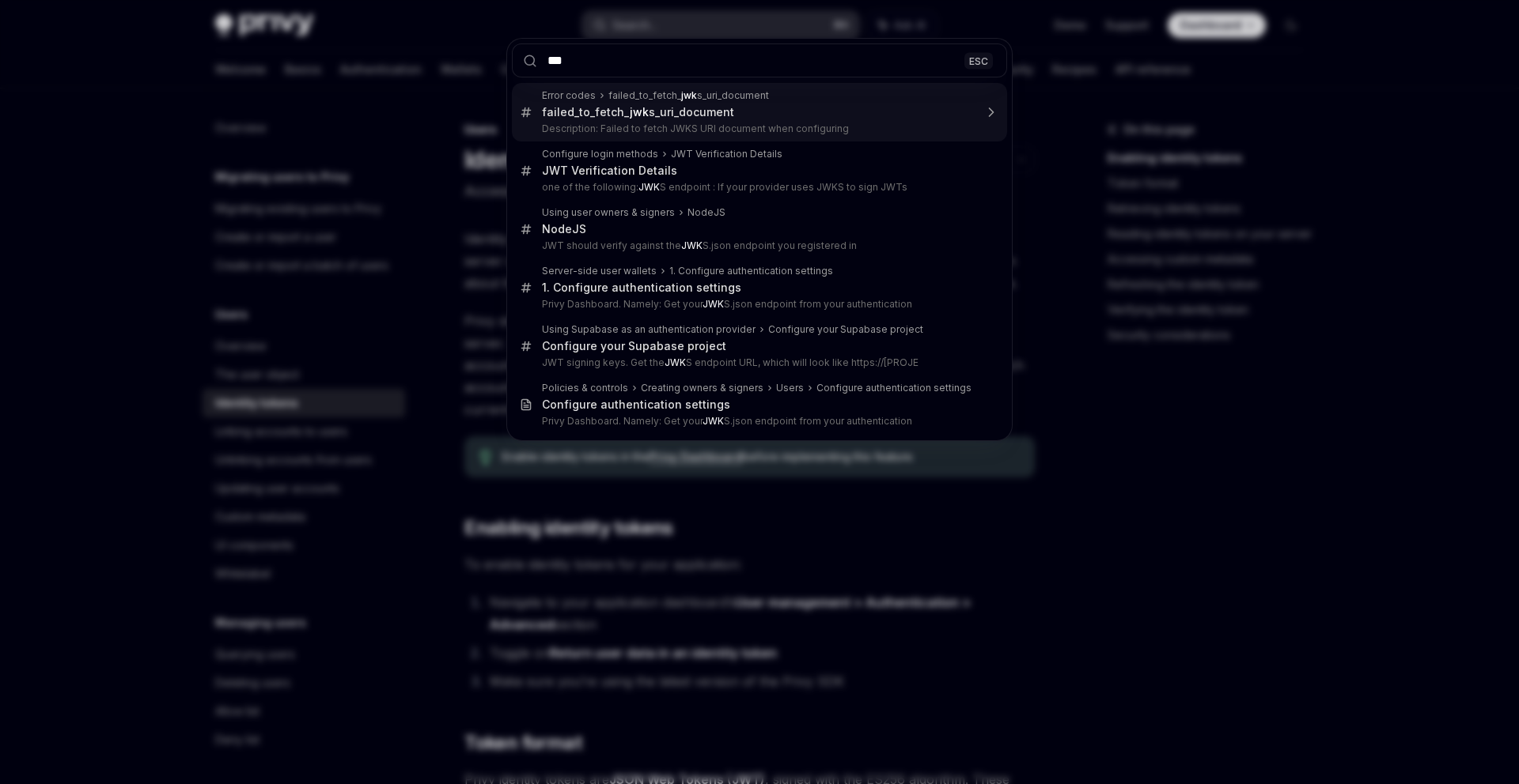
type input "****"
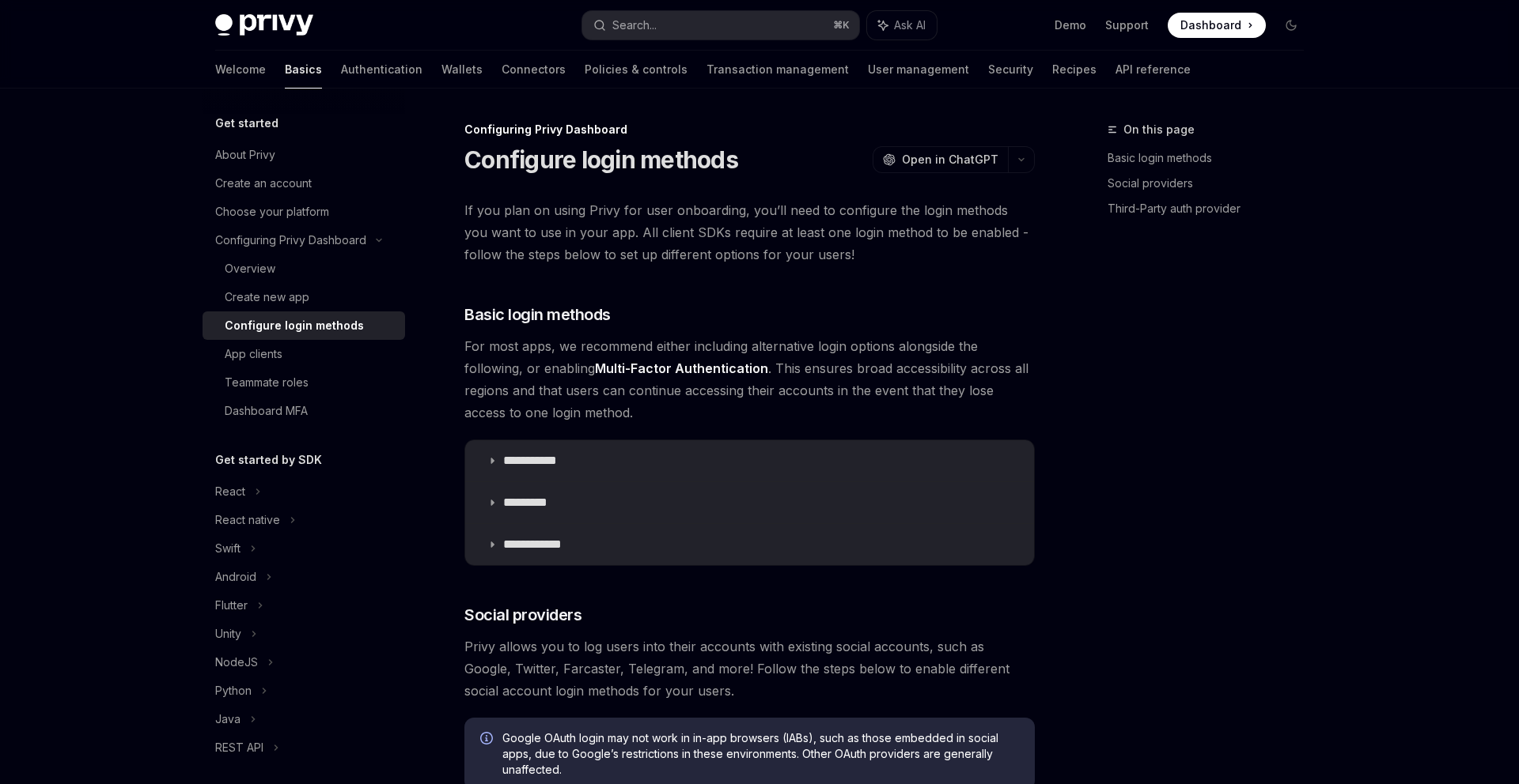
scroll to position [1051, 0]
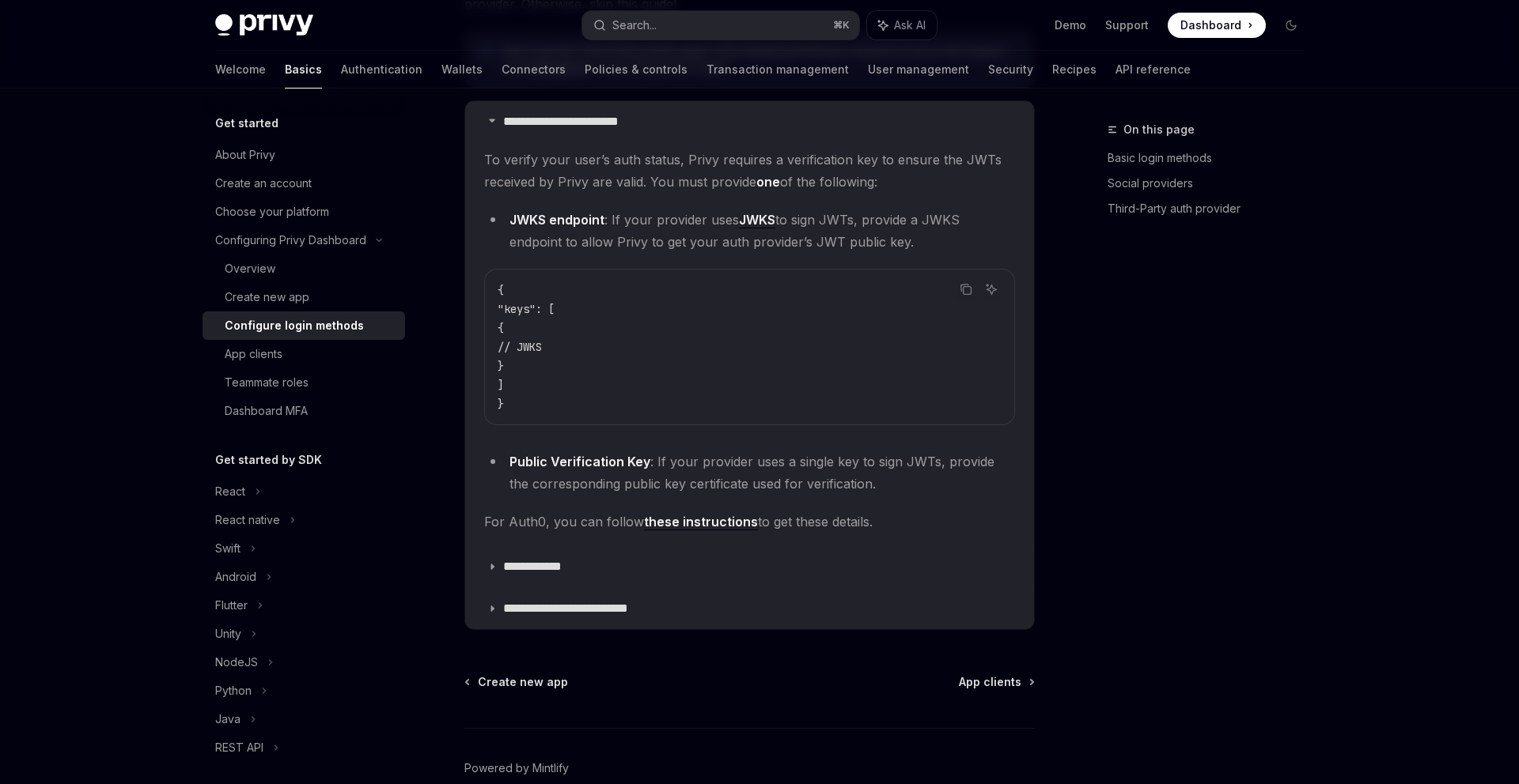
type textarea "*"
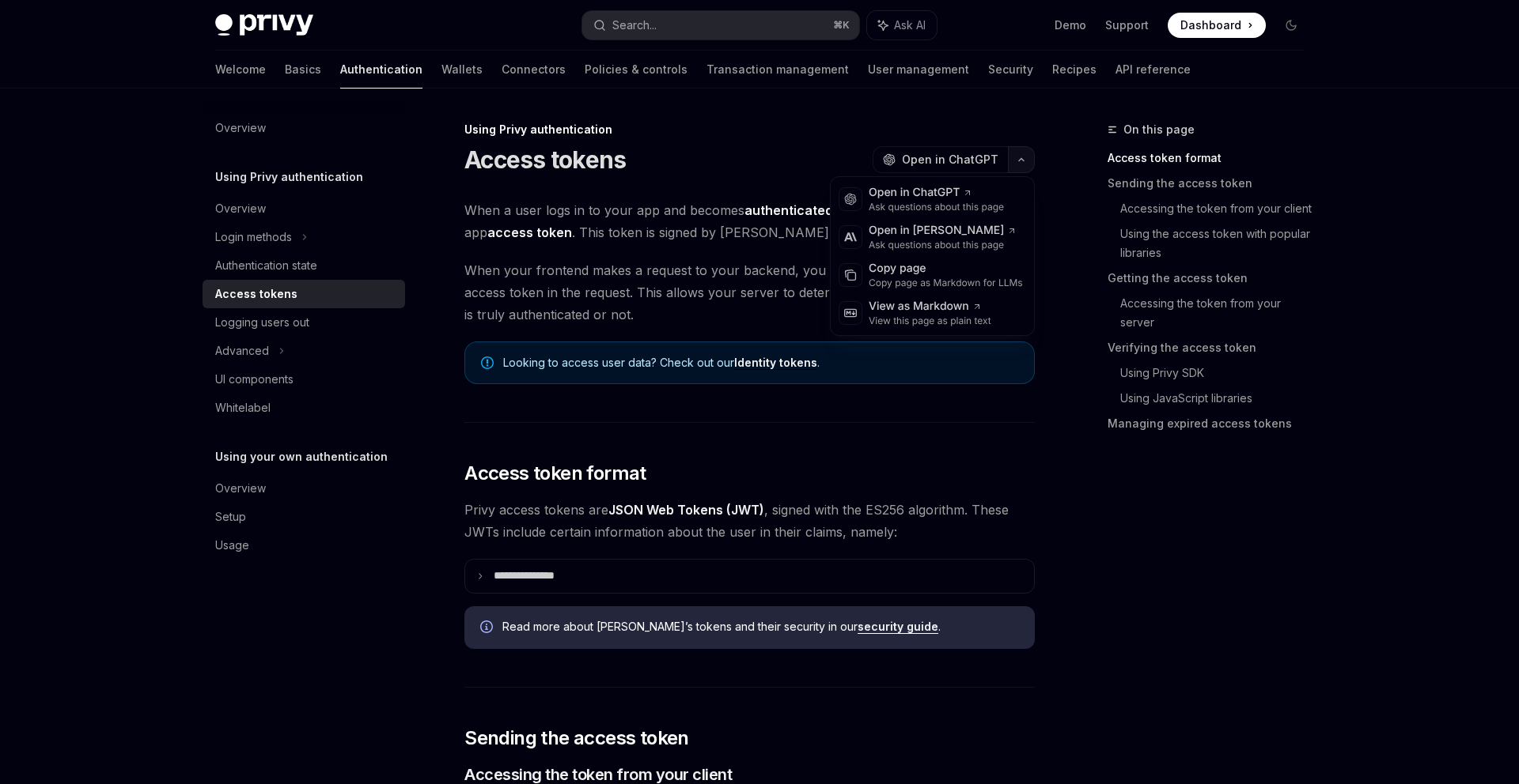
click at [1016, 156] on button "button" at bounding box center [1021, 159] width 27 height 27
click at [958, 274] on div "Copy page" at bounding box center [945, 269] width 154 height 16
type textarea "*"
